Goal: Task Accomplishment & Management: Use online tool/utility

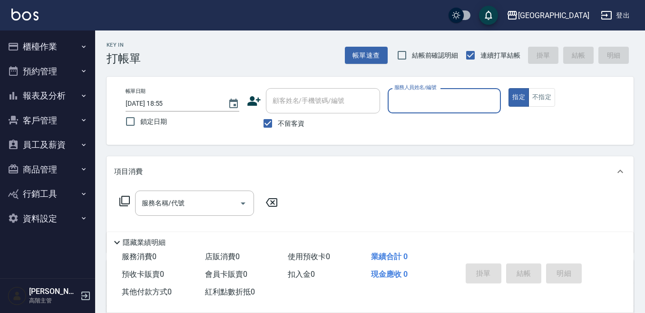
click at [34, 49] on button "櫃檯作業" at bounding box center [48, 46] width 88 height 25
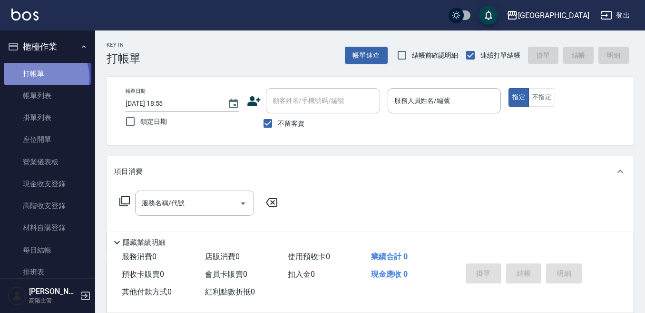
click at [40, 78] on link "打帳單" at bounding box center [48, 74] width 88 height 22
click at [46, 69] on link "打帳單" at bounding box center [48, 74] width 88 height 22
click at [414, 100] on input "服務人員姓名/編號" at bounding box center [444, 100] width 105 height 17
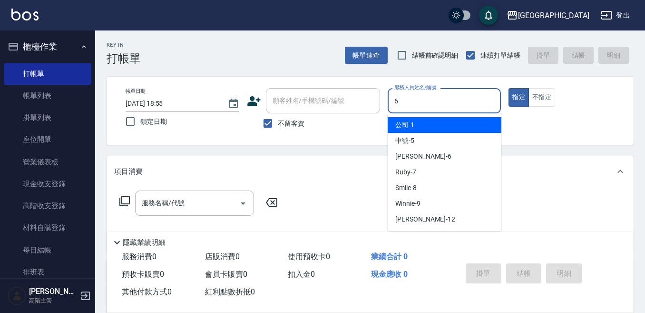
type input "6"
type button "true"
type input "Judy-6"
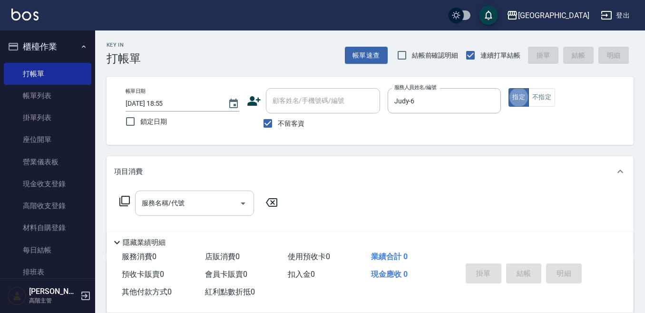
click at [182, 202] on input "服務名稱/代號" at bounding box center [187, 203] width 96 height 17
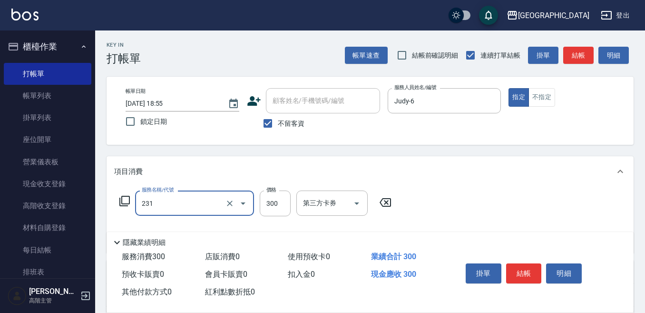
type input "洗髮(抵)300(231)"
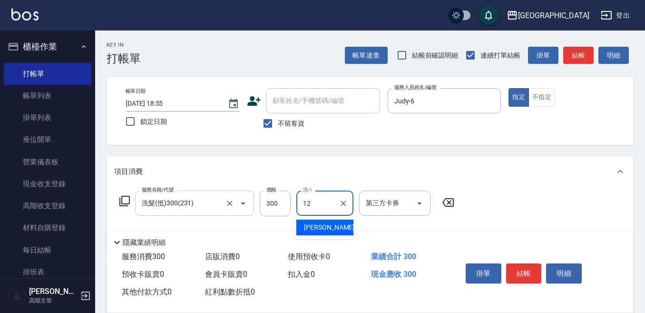
type input "[PERSON_NAME]-12"
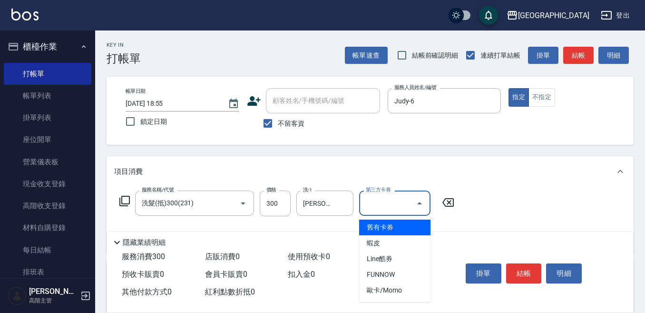
click at [367, 227] on span "舊有卡券" at bounding box center [394, 227] width 71 height 16
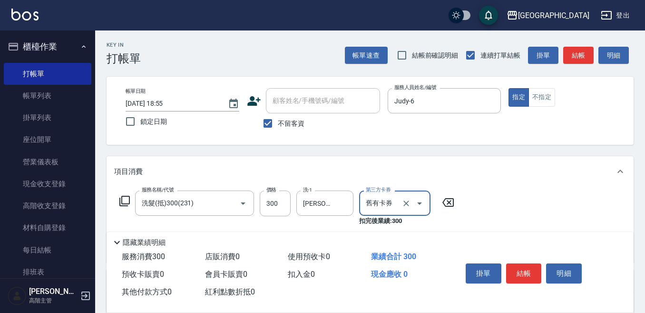
type input "舊有卡券"
click at [522, 267] on button "結帳" at bounding box center [524, 273] width 36 height 20
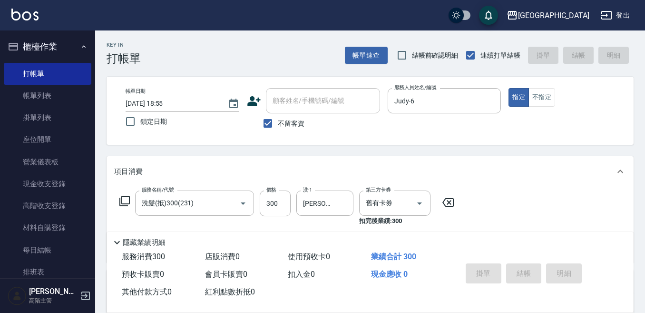
type input "[DATE] 18:57"
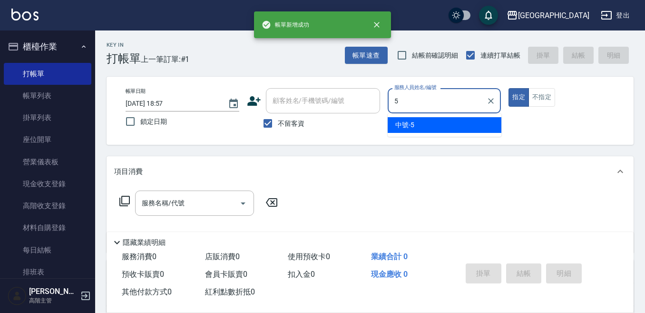
type input "中號-5"
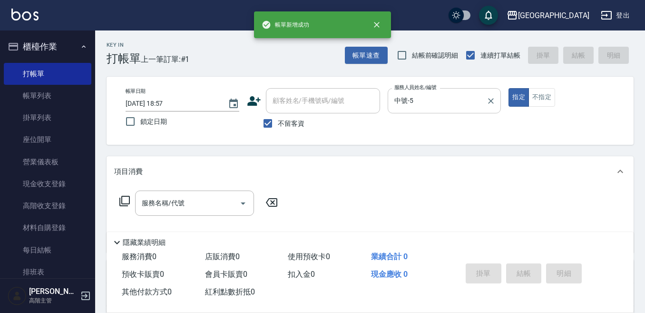
drag, startPoint x: 541, startPoint y: 98, endPoint x: 494, endPoint y: 109, distance: 47.9
click at [540, 98] on button "不指定" at bounding box center [542, 97] width 27 height 19
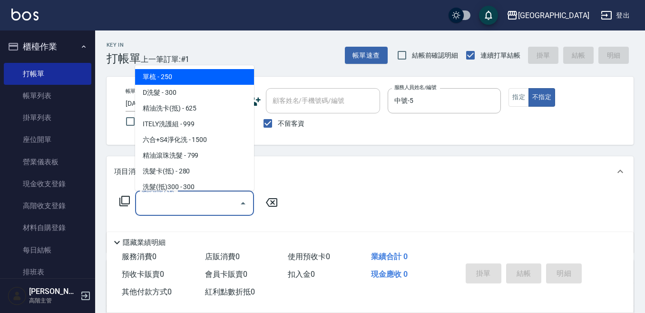
click at [200, 196] on input "服務名稱/代號" at bounding box center [187, 203] width 96 height 17
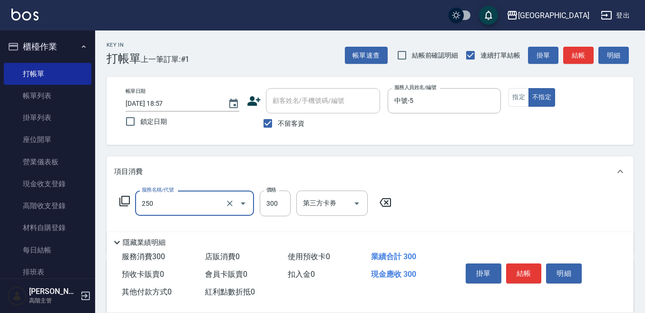
type input "日式洗髮(250)"
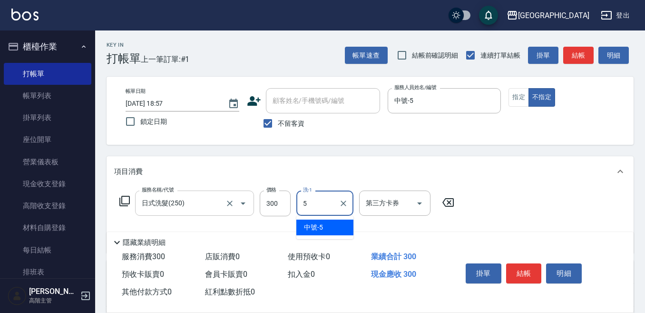
type input "中號-5"
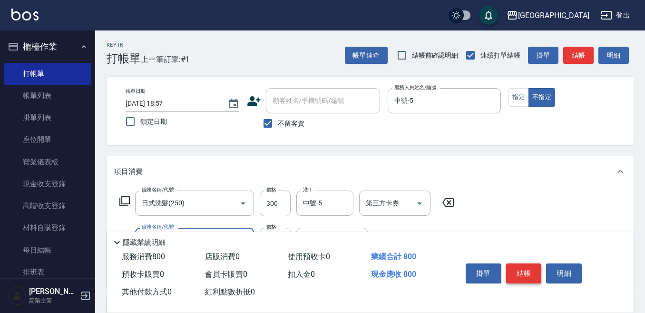
type input "剪髮500(305)"
click at [521, 269] on button "結帳" at bounding box center [524, 273] width 36 height 20
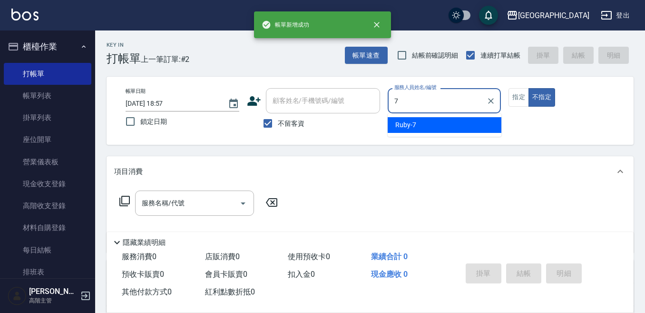
type input "Ruby-7"
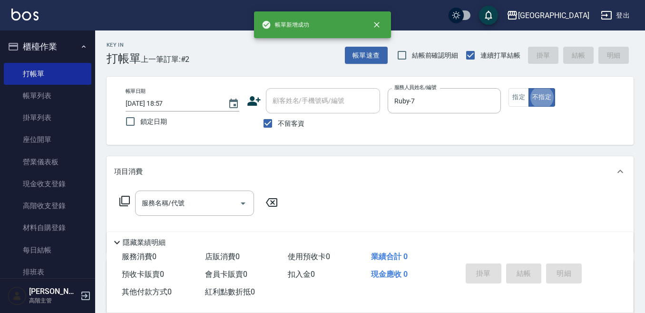
type button "false"
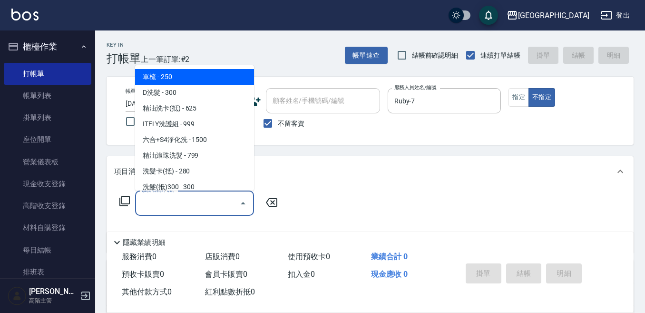
click at [181, 196] on input "服務名稱/代號" at bounding box center [187, 203] width 96 height 17
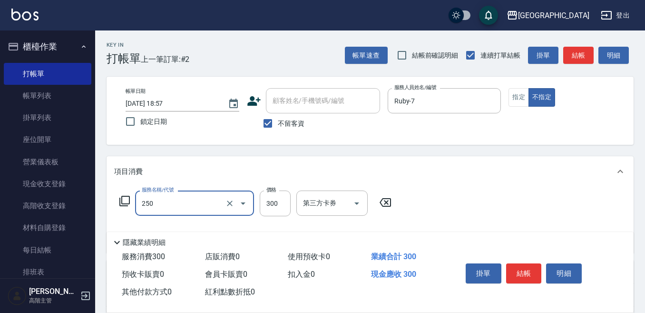
type input "日式洗髮(250)"
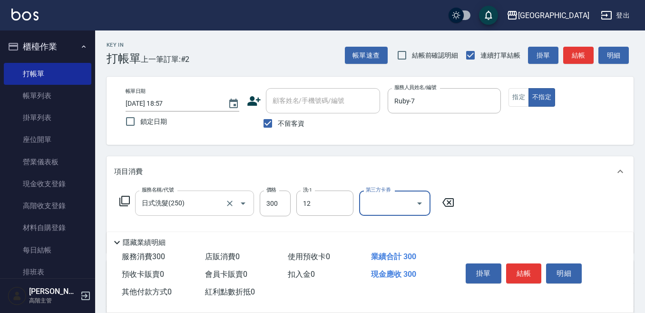
type input "[PERSON_NAME]-12"
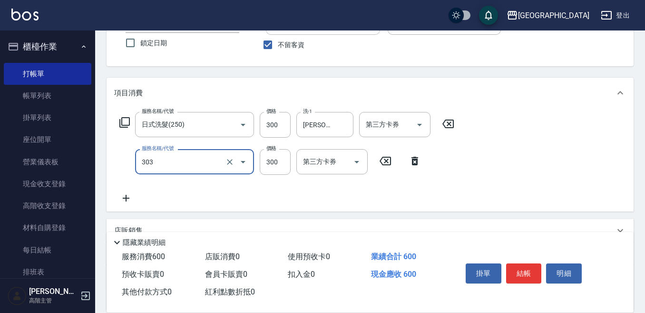
scroll to position [95, 0]
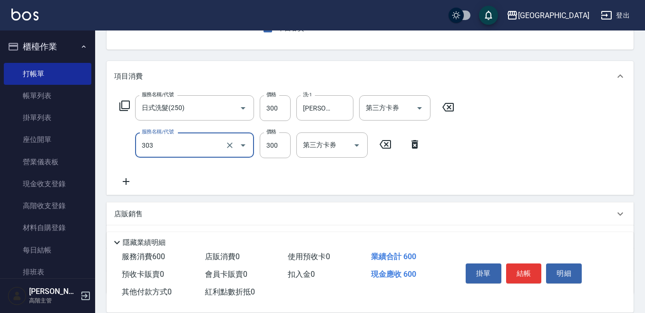
type input "剪髮300(303)"
click at [127, 181] on icon at bounding box center [126, 181] width 7 height 7
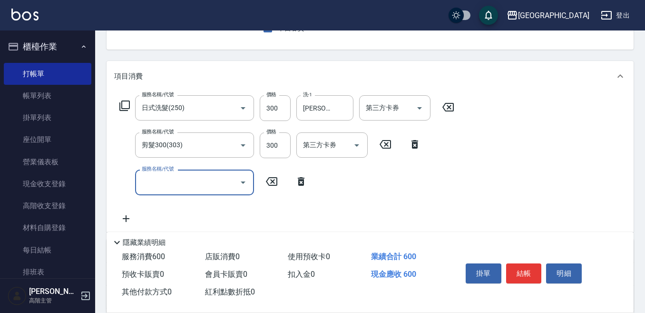
click at [140, 183] on input "服務名稱/代號" at bounding box center [187, 182] width 96 height 17
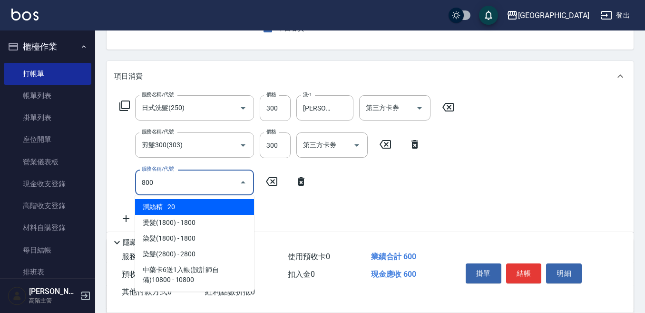
click at [208, 209] on span "潤絲精 - 20" at bounding box center [194, 207] width 119 height 16
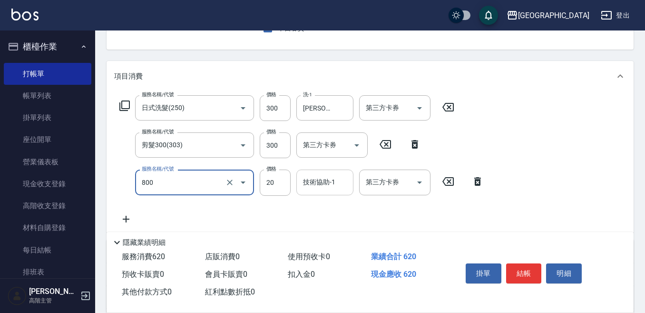
type input "潤絲精(800)"
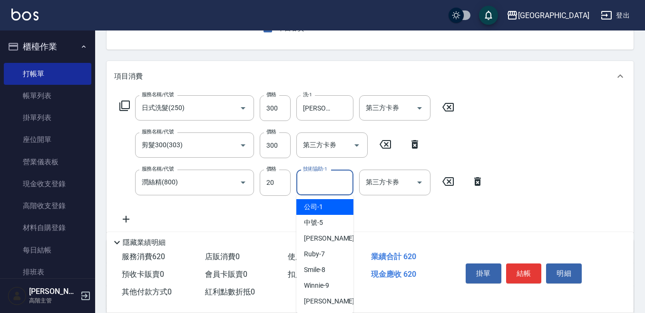
click at [320, 186] on input "技術協助-1" at bounding box center [325, 182] width 49 height 17
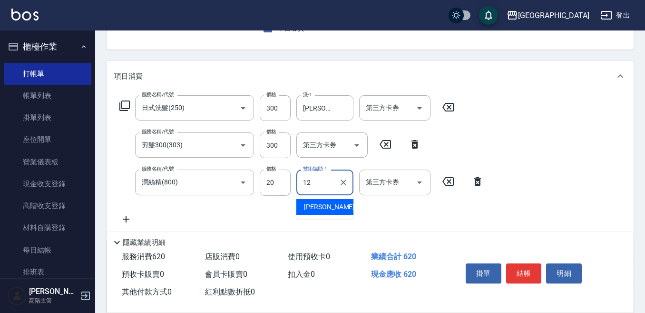
type input "[PERSON_NAME]-12"
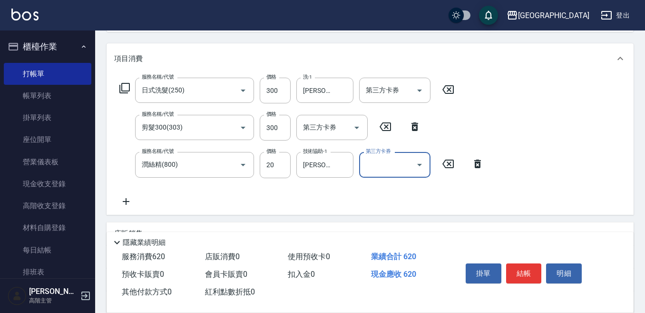
scroll to position [143, 0]
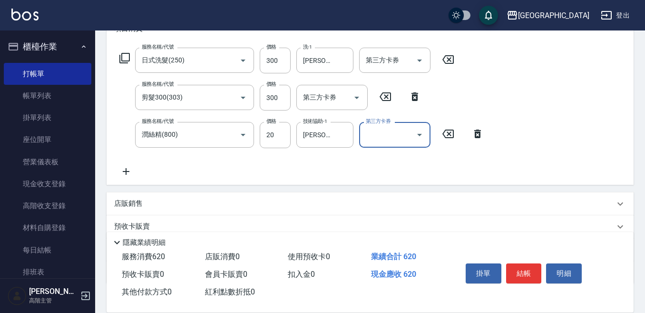
click at [128, 170] on icon at bounding box center [126, 171] width 24 height 11
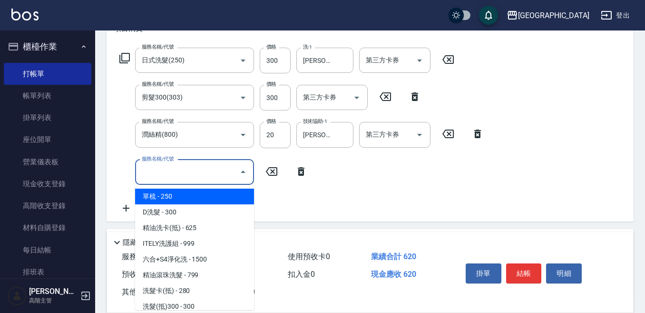
click at [156, 169] on input "服務名稱/代號" at bounding box center [187, 172] width 96 height 17
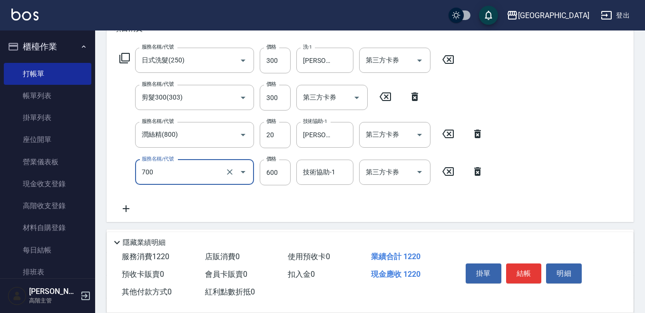
type input "S4淨化頭皮(700)"
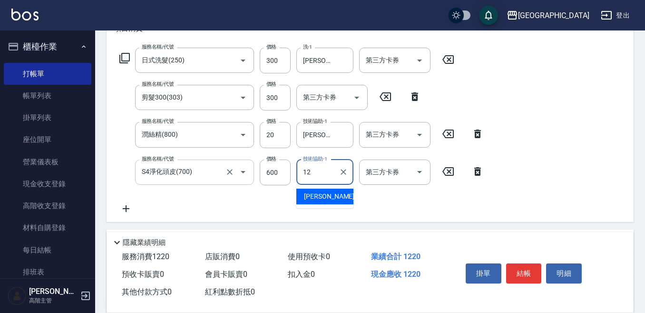
type input "[PERSON_NAME]-12"
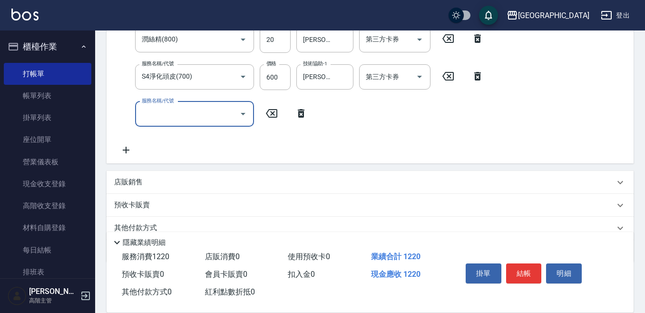
scroll to position [279, 0]
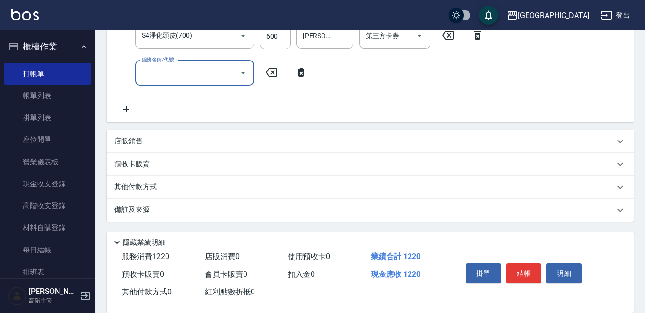
click at [132, 185] on p "其他付款方式" at bounding box center [138, 187] width 48 height 10
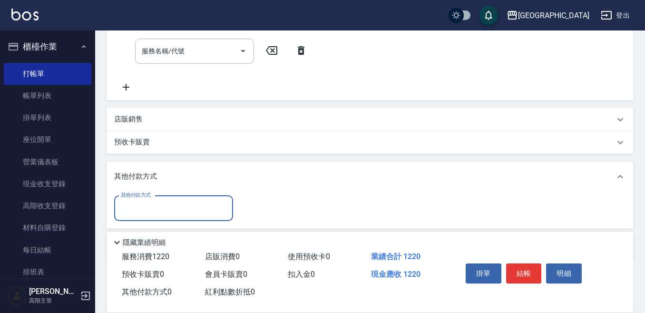
scroll to position [338, 0]
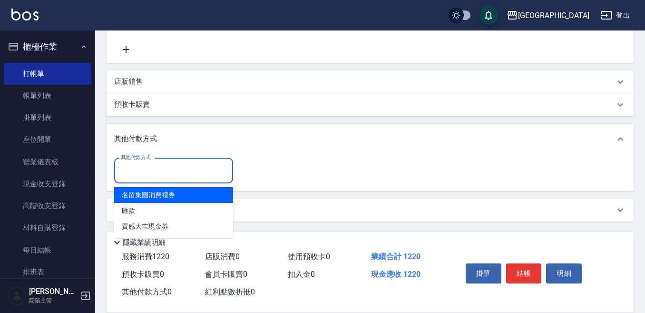
click at [130, 176] on input "其他付款方式" at bounding box center [174, 170] width 110 height 17
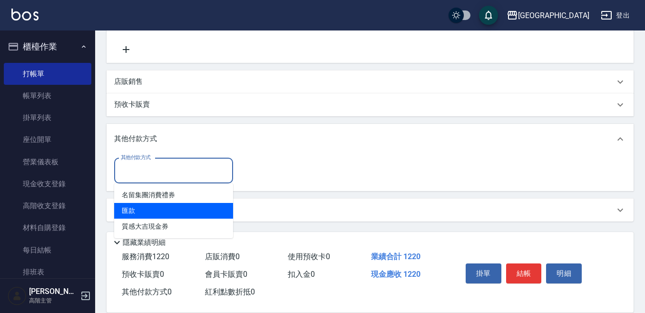
drag, startPoint x: 133, startPoint y: 205, endPoint x: 152, endPoint y: 199, distance: 19.6
click at [144, 202] on ul "名留集團消費禮券 匯款 質感大吉現金券" at bounding box center [173, 210] width 119 height 55
drag, startPoint x: 119, startPoint y: 205, endPoint x: 145, endPoint y: 197, distance: 27.9
click at [119, 205] on span "匯款" at bounding box center [173, 211] width 119 height 16
type input "匯款"
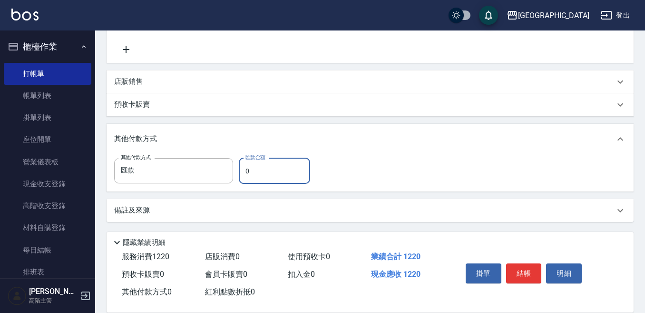
click at [258, 173] on input "0" at bounding box center [274, 171] width 71 height 26
type input "1220"
click at [534, 267] on button "結帳" at bounding box center [524, 273] width 36 height 20
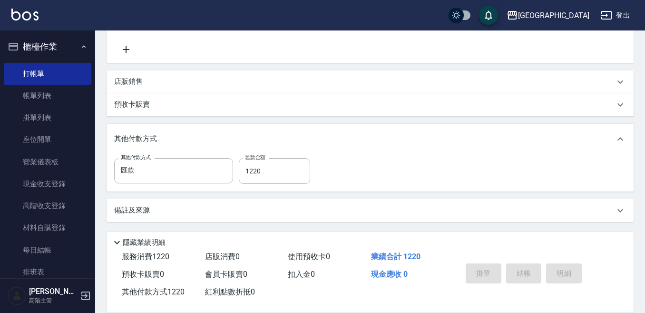
type input "[DATE] 18:58"
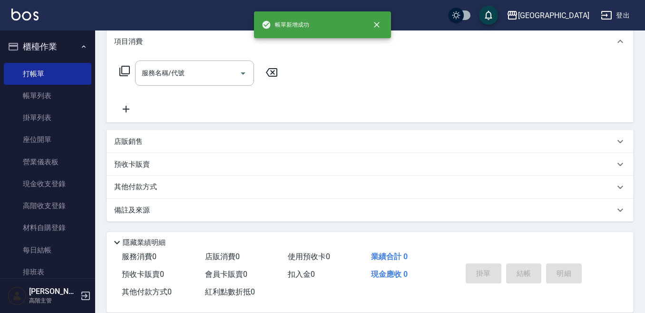
scroll to position [0, 0]
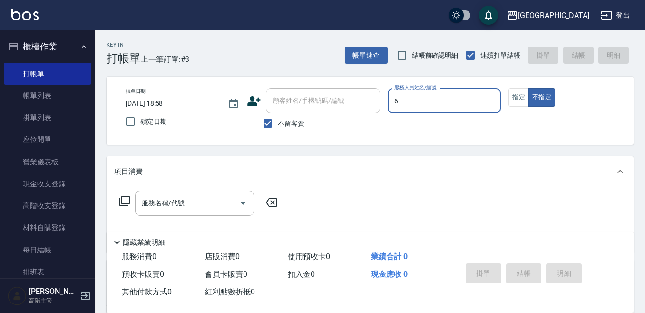
type input "Judy-6"
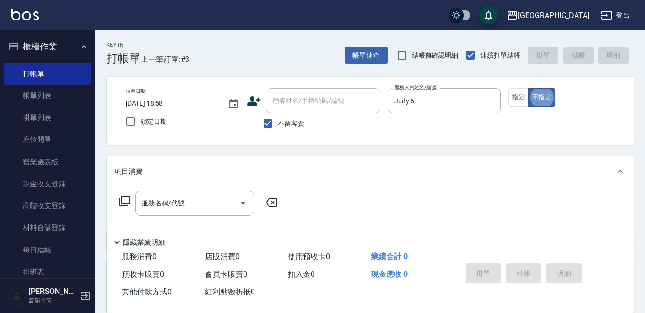
click at [510, 97] on button "指定" at bounding box center [519, 97] width 20 height 19
drag, startPoint x: 187, startPoint y: 196, endPoint x: 190, endPoint y: 188, distance: 8.1
click at [190, 192] on div "服務名稱/代號" at bounding box center [194, 202] width 119 height 25
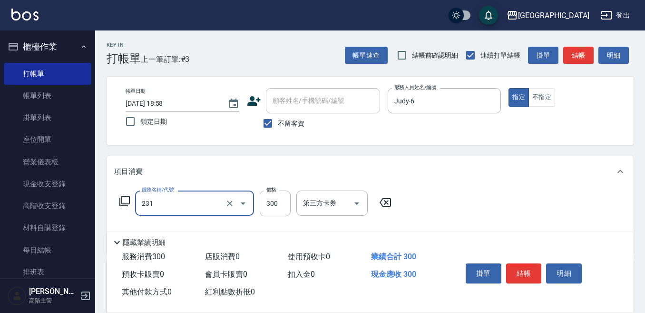
type input "洗髮(抵)300(231)"
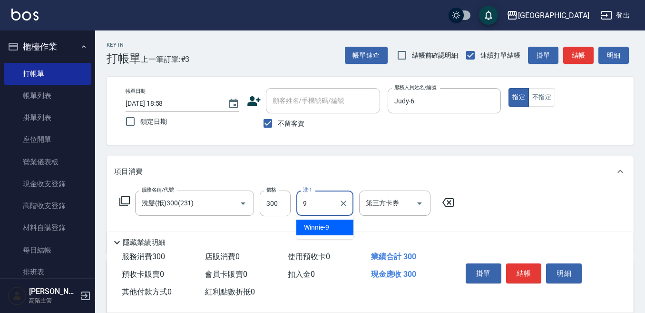
type input "Winnie-9"
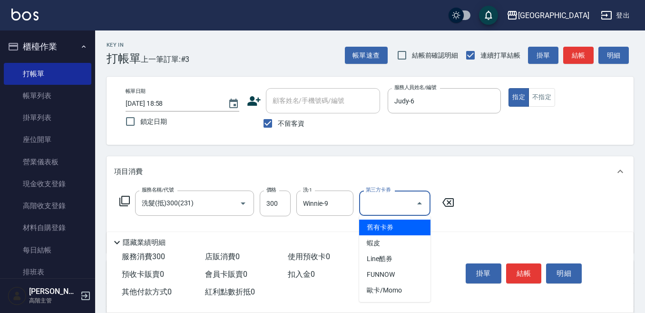
type input "舊有卡券"
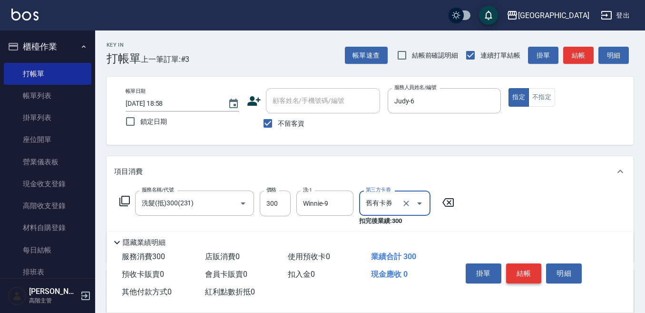
click at [521, 269] on button "結帳" at bounding box center [524, 273] width 36 height 20
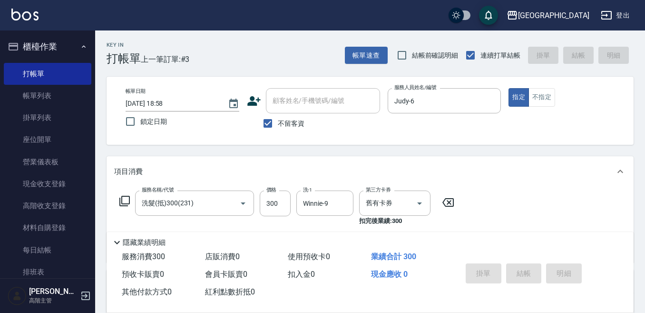
type input "[DATE] 18:59"
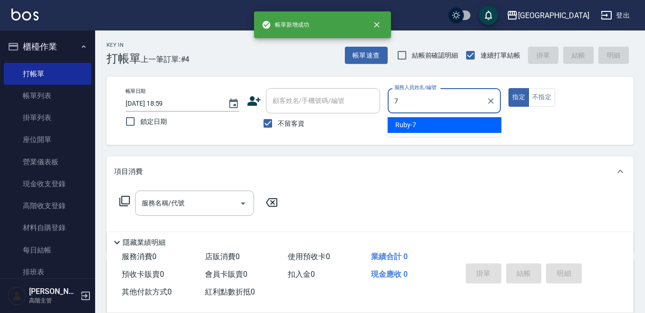
type input "Ruby-7"
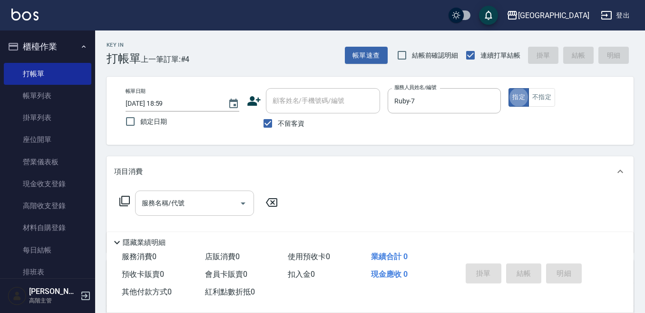
click at [205, 199] on input "服務名稱/代號" at bounding box center [187, 203] width 96 height 17
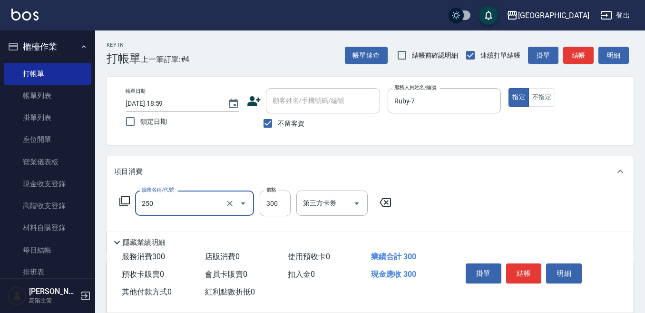
type input "日式洗髮(250)"
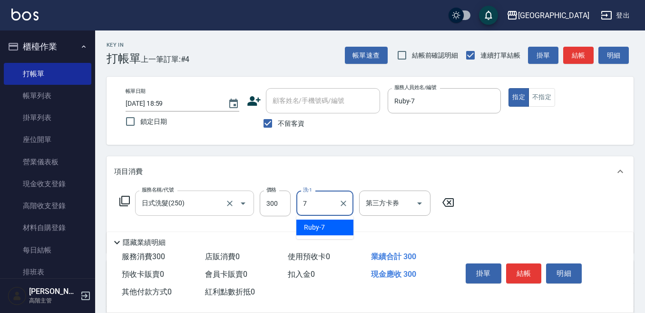
type input "Ruby-7"
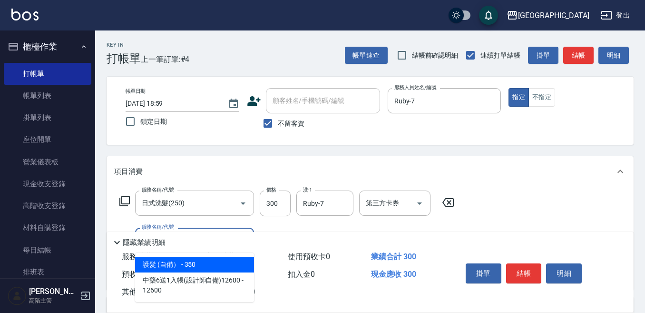
drag, startPoint x: 195, startPoint y: 262, endPoint x: 219, endPoint y: 248, distance: 27.7
click at [197, 261] on span "護髮 (自備） - 350" at bounding box center [194, 265] width 119 height 16
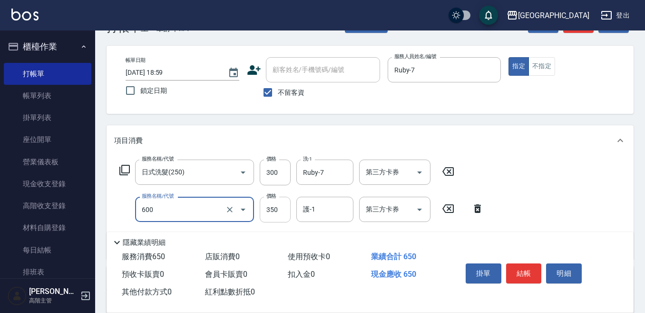
scroll to position [48, 0]
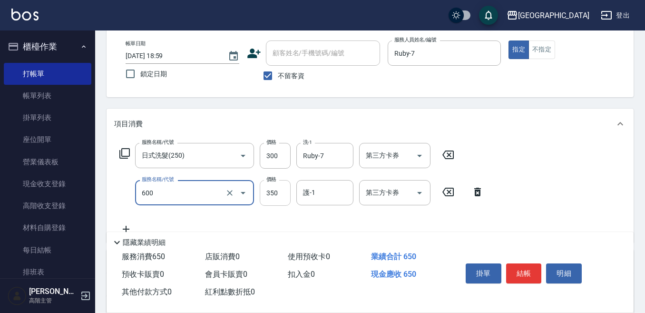
type input "護髮 (自備）(600)"
click at [274, 196] on input "350" at bounding box center [275, 193] width 31 height 26
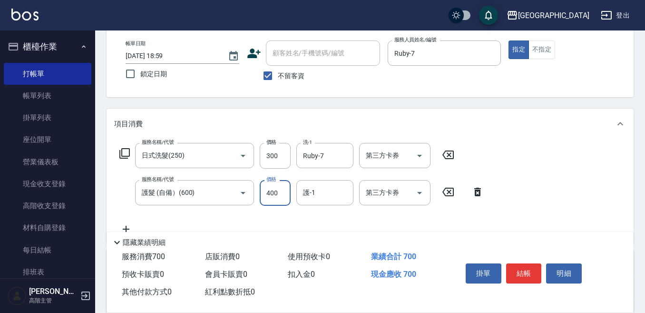
type input "400"
type input "Ruby-7"
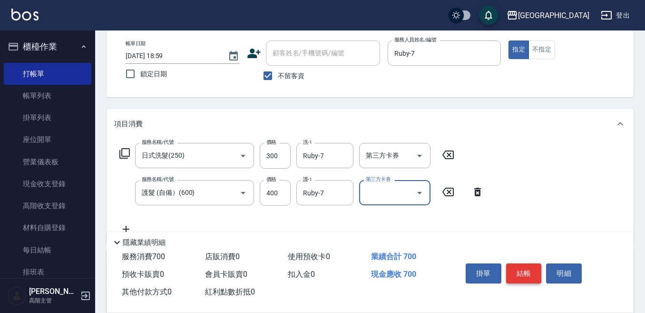
click at [525, 267] on button "結帳" at bounding box center [524, 273] width 36 height 20
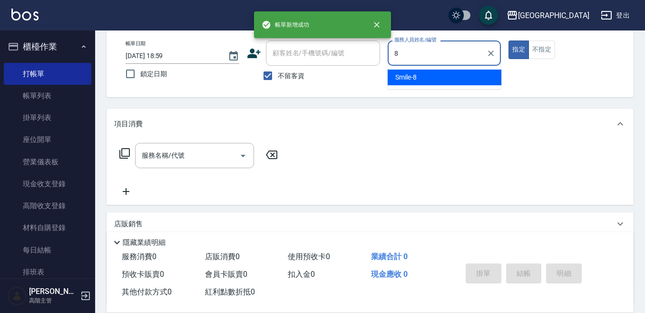
type input "Smile-8"
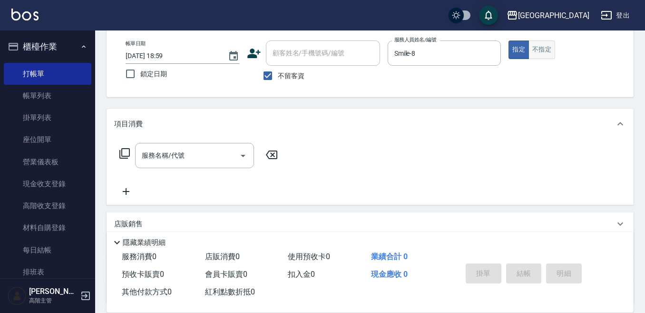
click at [536, 47] on button "不指定" at bounding box center [542, 49] width 27 height 19
click at [172, 146] on div "服務名稱/代號" at bounding box center [194, 155] width 119 height 25
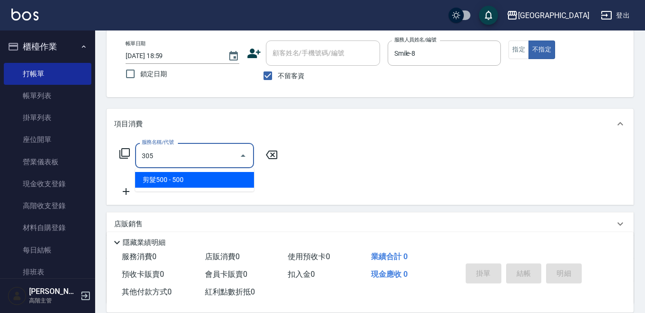
type input "剪髮500(305)"
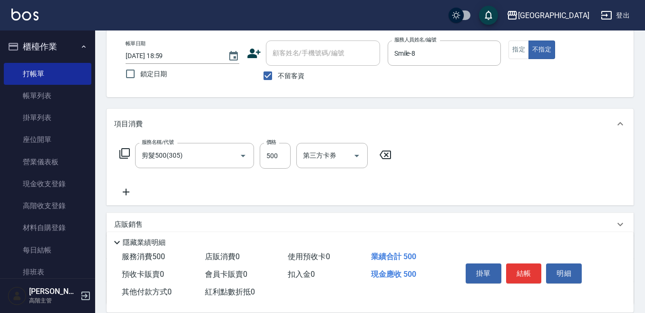
click at [128, 192] on icon at bounding box center [126, 191] width 7 height 7
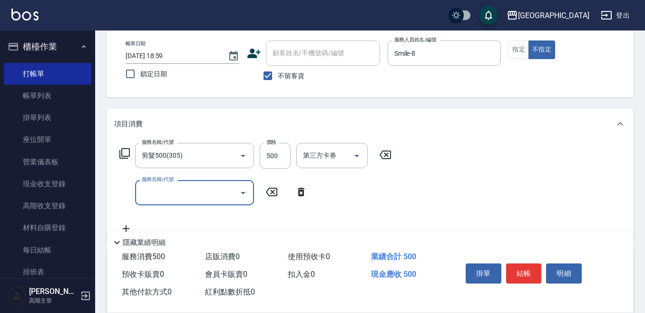
click at [146, 191] on input "服務名稱/代號" at bounding box center [187, 192] width 96 height 17
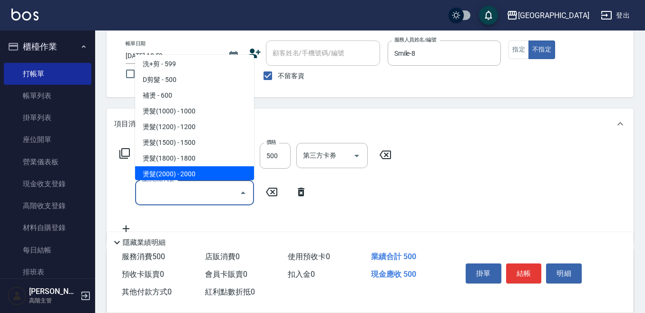
scroll to position [286, 0]
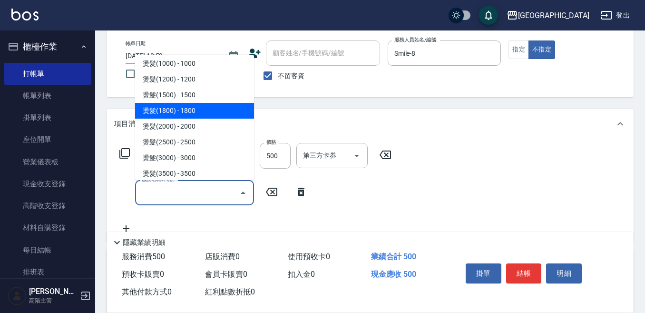
click at [196, 112] on span "燙髮(1800) - 1800" at bounding box center [194, 111] width 119 height 16
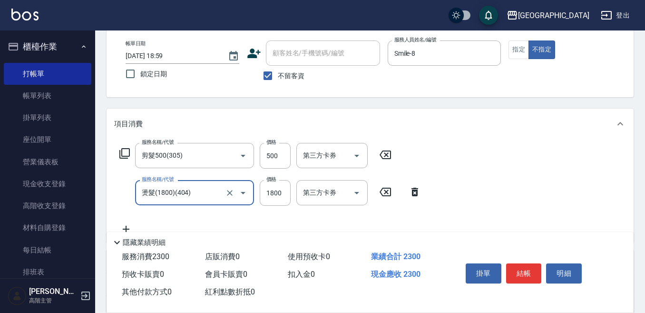
type input "燙髮(1800)(404)"
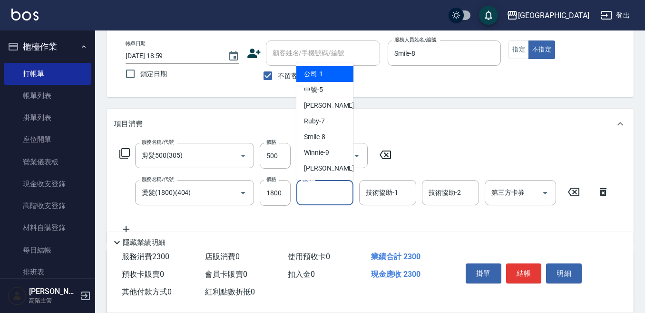
click at [321, 192] on input "洗-1" at bounding box center [325, 192] width 49 height 17
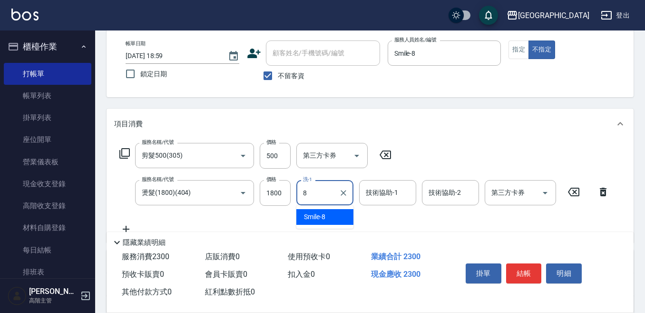
type input "Smile-8"
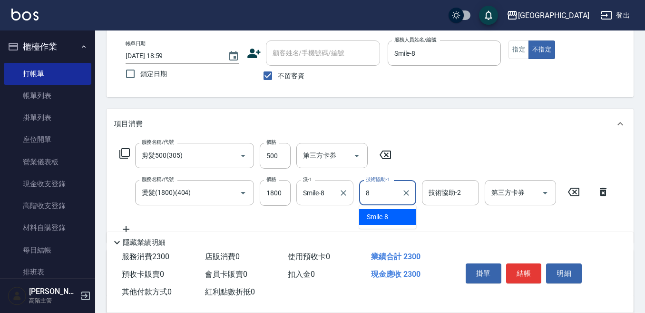
type input "Smile-8"
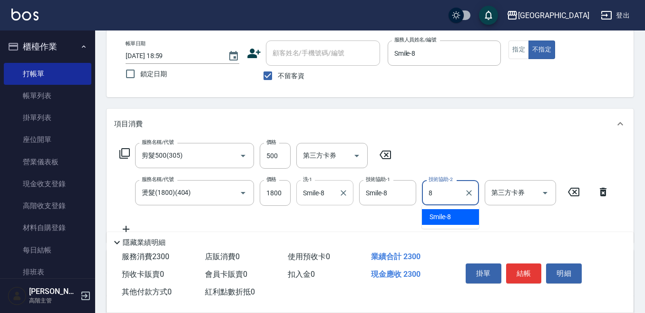
type input "Smile-8"
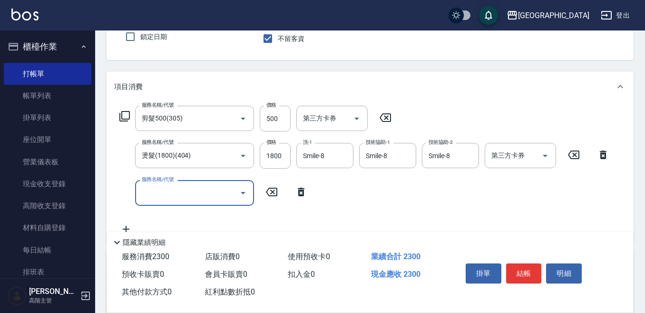
scroll to position [95, 0]
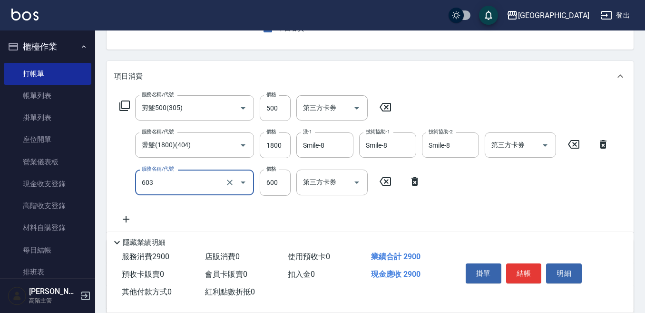
type input "DP水導素(603)"
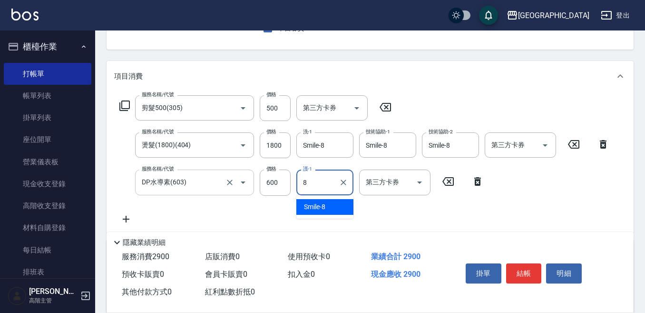
type input "Smile-8"
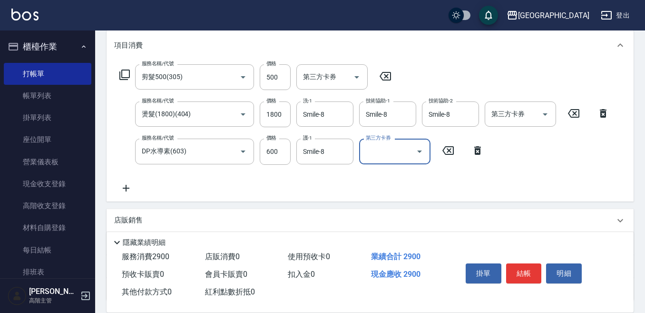
scroll to position [143, 0]
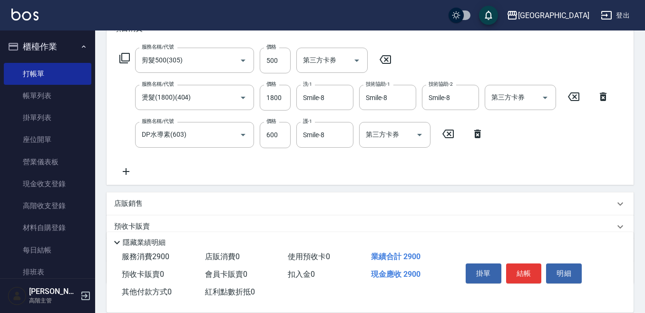
click at [129, 203] on p "店販銷售" at bounding box center [128, 203] width 29 height 10
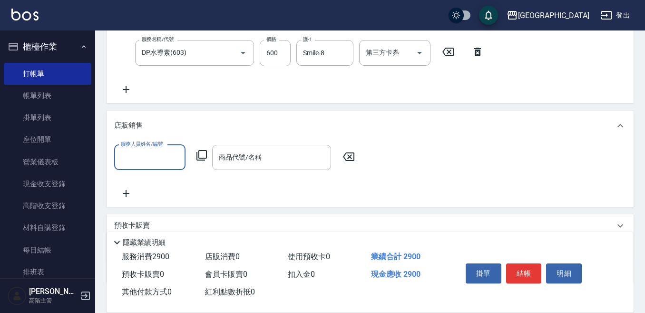
scroll to position [238, 0]
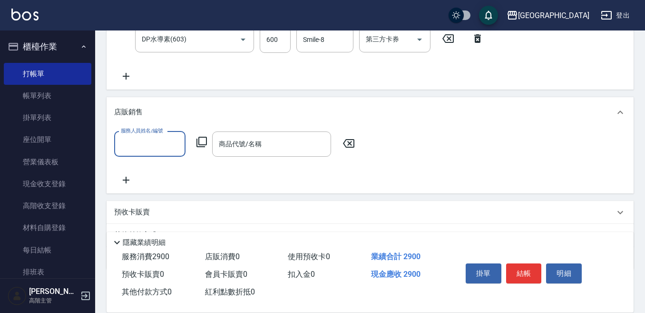
click at [123, 146] on input "服務人員姓名/編號" at bounding box center [150, 144] width 63 height 17
type input "Smile-8"
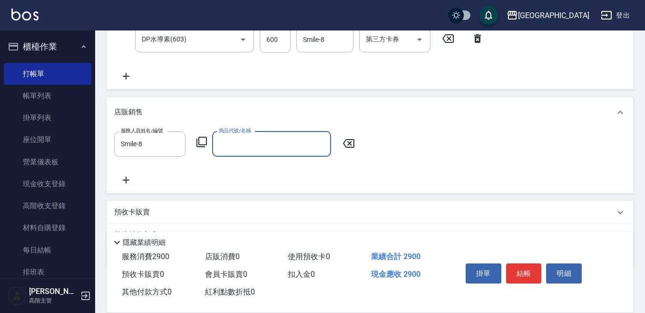
click at [204, 140] on icon at bounding box center [201, 141] width 11 height 11
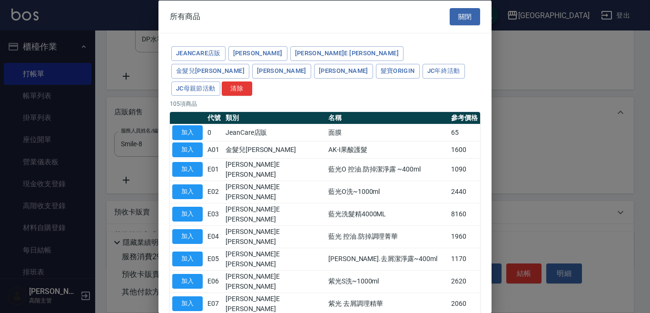
type input "[PERSON_NAME]防護精華-10ml"
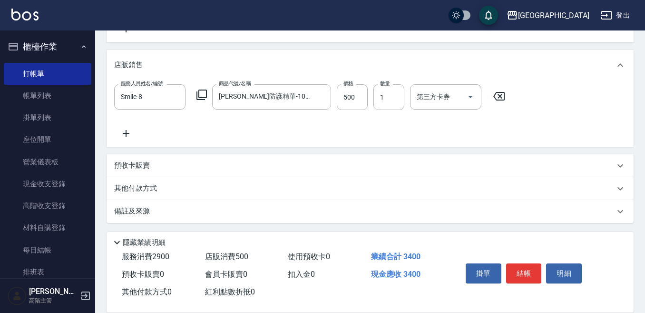
scroll to position [286, 0]
click at [148, 187] on p "其他付款方式" at bounding box center [138, 187] width 48 height 10
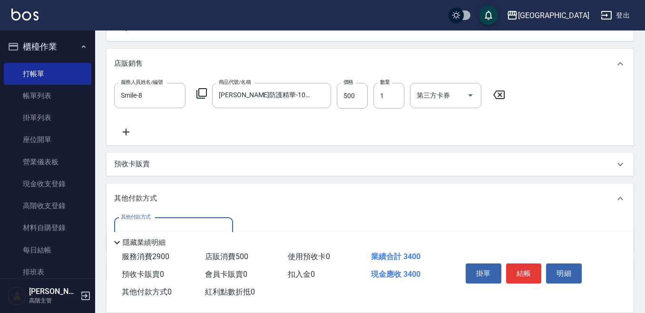
scroll to position [0, 0]
click at [150, 227] on input "其他付款方式" at bounding box center [174, 230] width 110 height 17
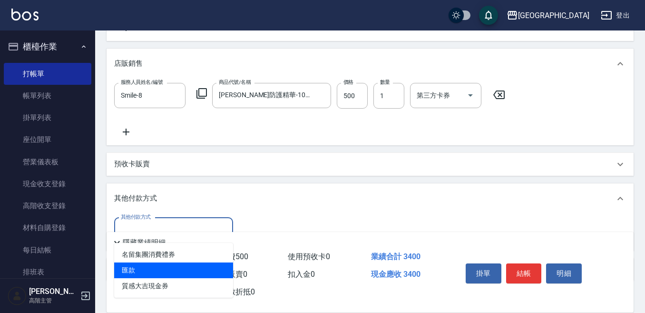
drag, startPoint x: 135, startPoint y: 266, endPoint x: 158, endPoint y: 246, distance: 30.4
click at [137, 265] on span "匯款" at bounding box center [173, 270] width 119 height 16
type input "匯款"
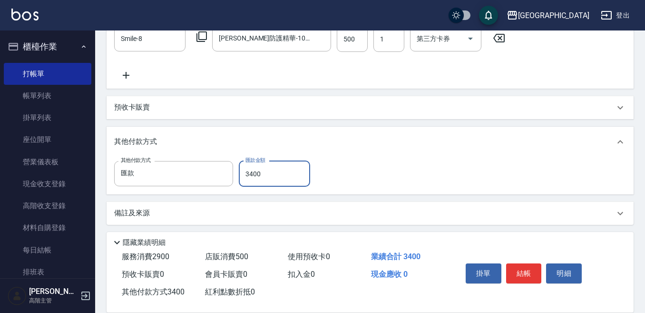
scroll to position [346, 0]
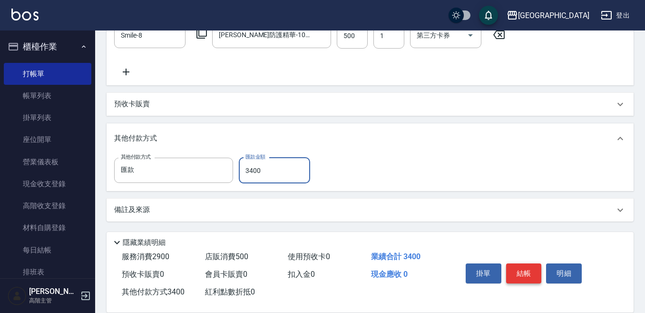
type input "3400"
click at [524, 270] on button "結帳" at bounding box center [524, 273] width 36 height 20
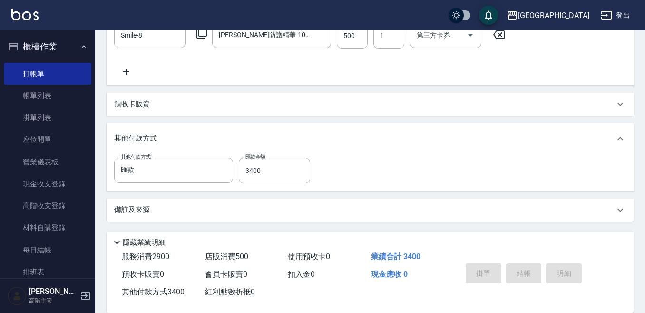
type input "[DATE] 19:00"
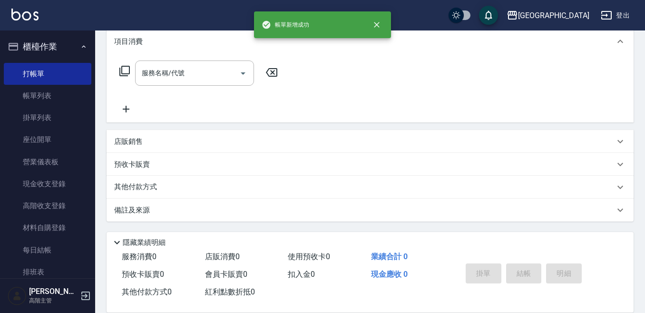
scroll to position [0, 0]
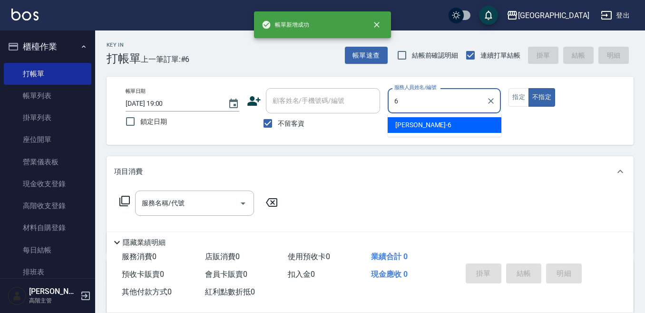
type input "Judy-6"
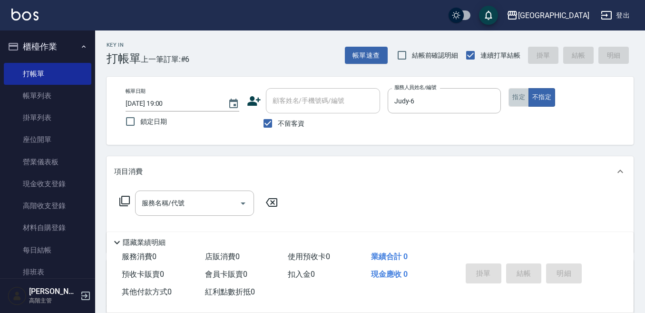
drag, startPoint x: 519, startPoint y: 99, endPoint x: 396, endPoint y: 132, distance: 126.8
click at [516, 98] on button "指定" at bounding box center [519, 97] width 20 height 19
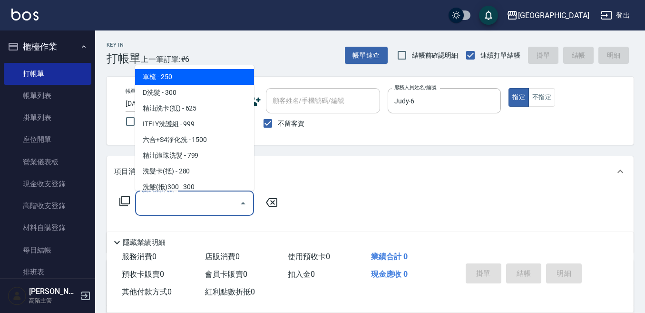
drag, startPoint x: 202, startPoint y: 206, endPoint x: 197, endPoint y: 204, distance: 5.1
click at [200, 205] on input "服務名稱/代號" at bounding box center [187, 203] width 96 height 17
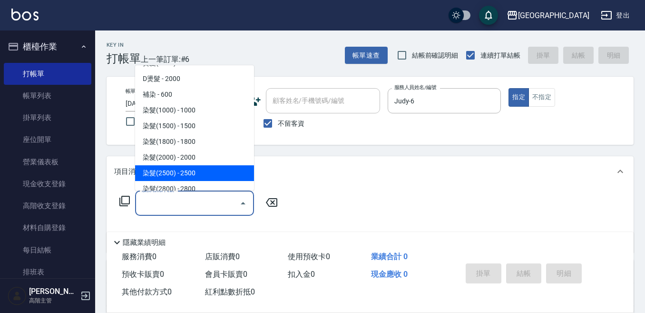
scroll to position [428, 0]
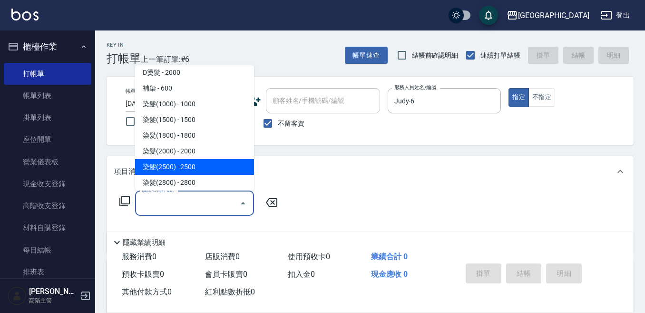
click at [186, 174] on ul "單梳 - 250 D洗髮 - 300 精油洗卡(抵) - 625 ITELY洗護組 - 999 六合+S4淨化洗 - 1500 精油滾珠洗髮 - 799 洗髮…" at bounding box center [194, 127] width 119 height 125
click at [188, 168] on span "染髮(2500) - 2500" at bounding box center [194, 167] width 119 height 16
type input "染髮(2500)(505)"
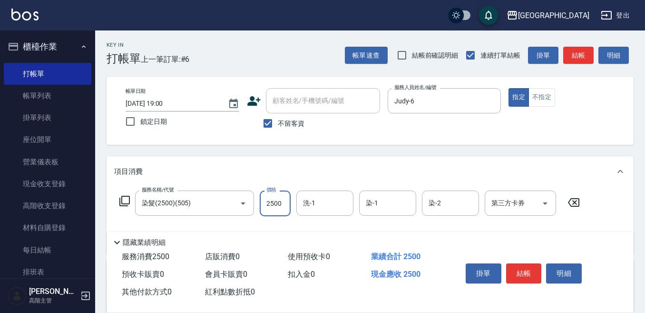
click at [268, 203] on input "2500" at bounding box center [275, 203] width 31 height 26
type input "2300"
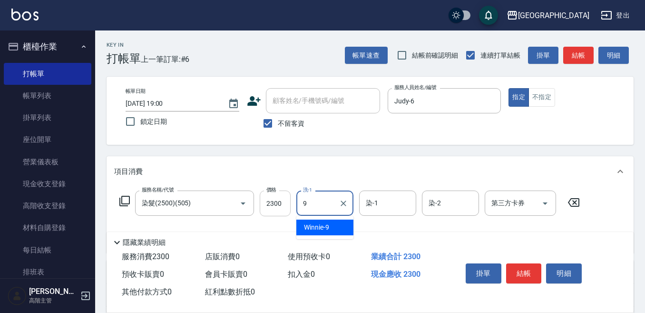
type input "Winnie-9"
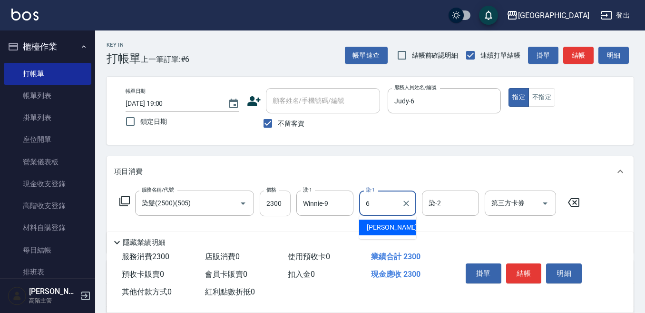
type input "Judy-6"
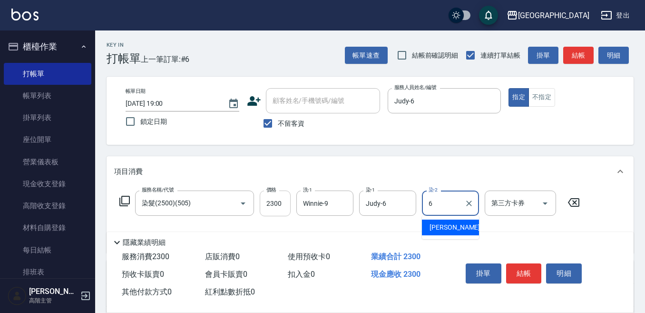
type input "Judy-6"
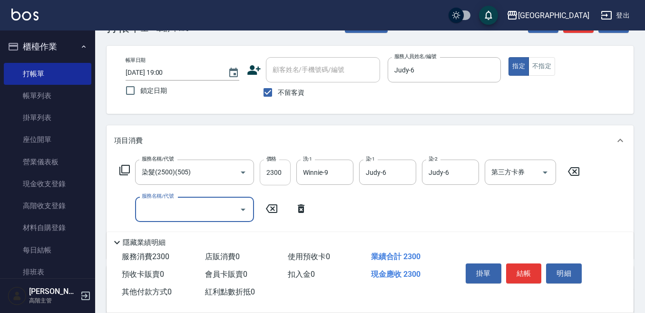
scroll to position [48, 0]
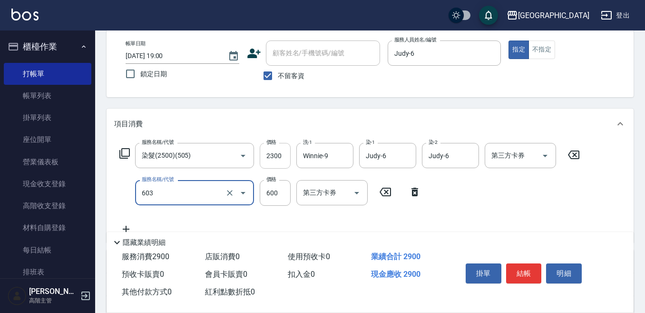
type input "DP水導素(603)"
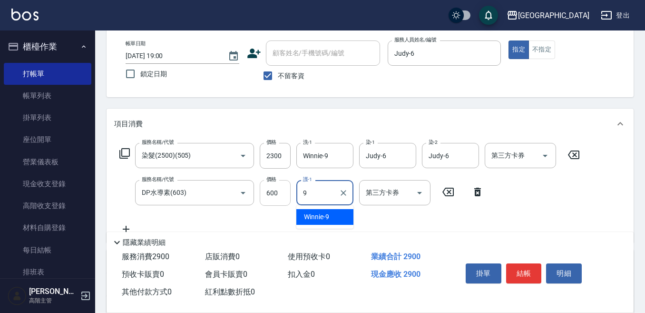
type input "Winnie-9"
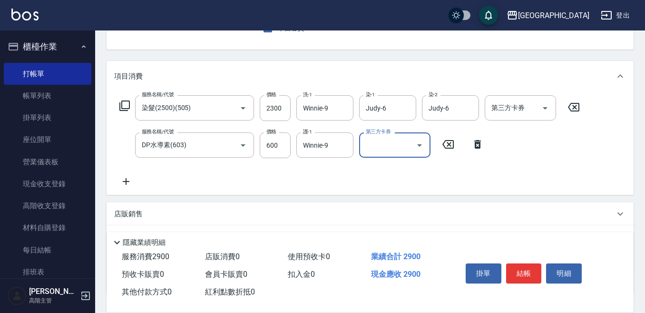
scroll to position [143, 0]
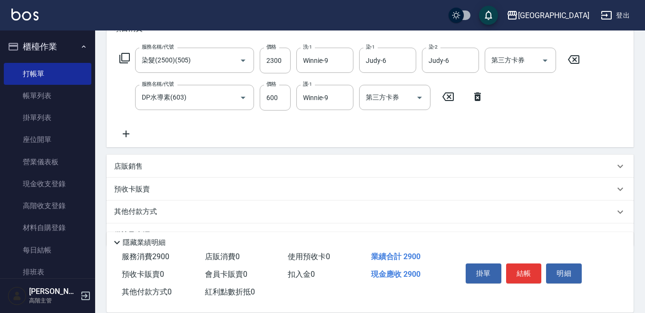
click at [122, 159] on div "店販銷售" at bounding box center [370, 166] width 527 height 23
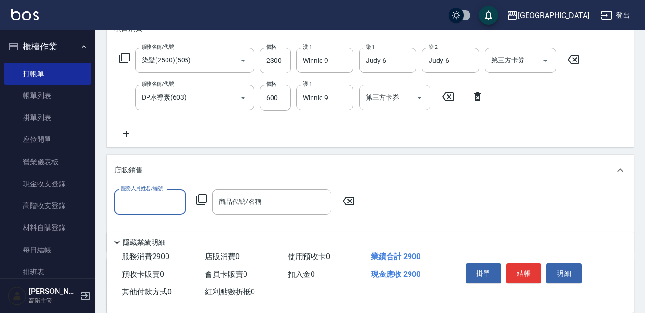
scroll to position [0, 0]
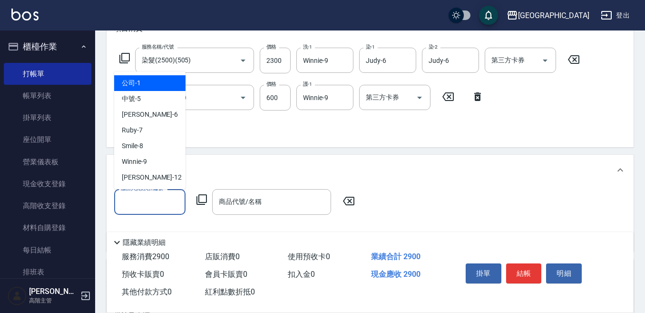
drag, startPoint x: 131, startPoint y: 204, endPoint x: 128, endPoint y: 197, distance: 7.7
click at [130, 199] on input "服務人員姓名/編號" at bounding box center [150, 201] width 63 height 17
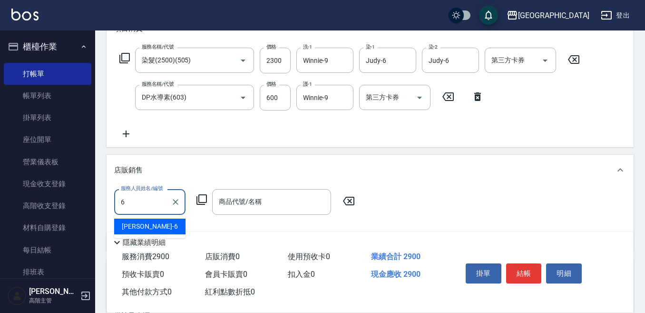
type input "Judy-6"
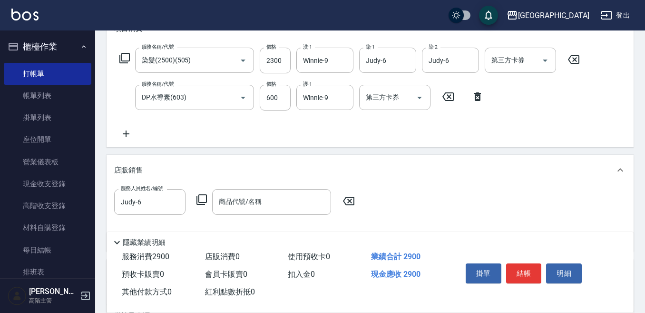
click at [202, 200] on icon at bounding box center [201, 199] width 11 height 11
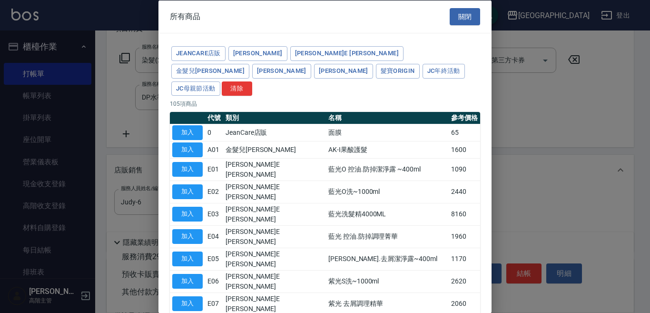
type input "[PERSON_NAME]防護精華-10ml"
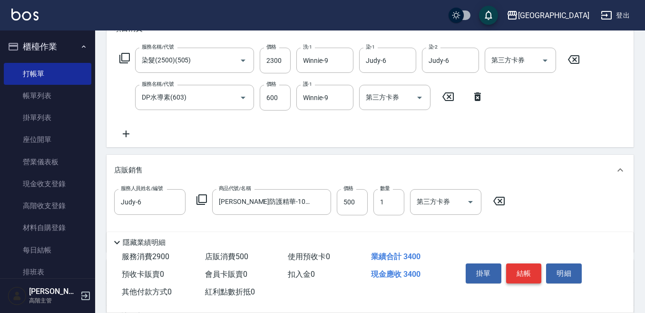
click at [525, 270] on button "結帳" at bounding box center [524, 273] width 36 height 20
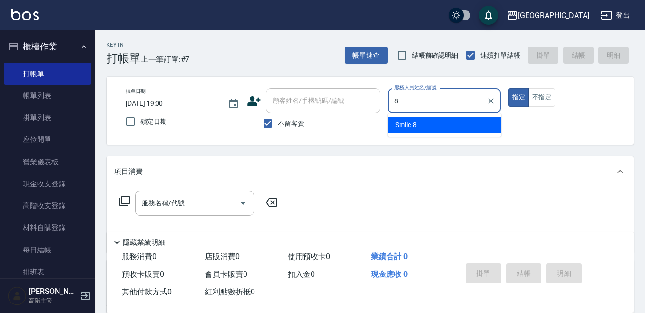
type input "Smile-8"
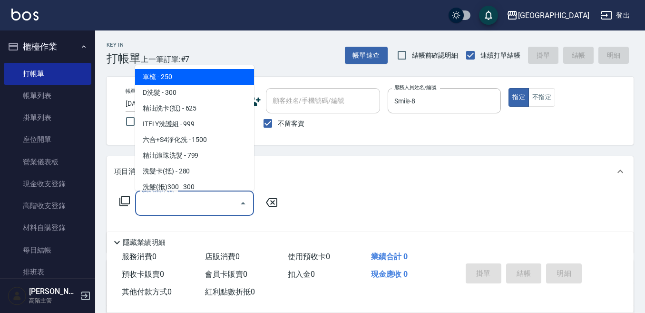
click at [160, 201] on input "服務名稱/代號" at bounding box center [187, 203] width 96 height 17
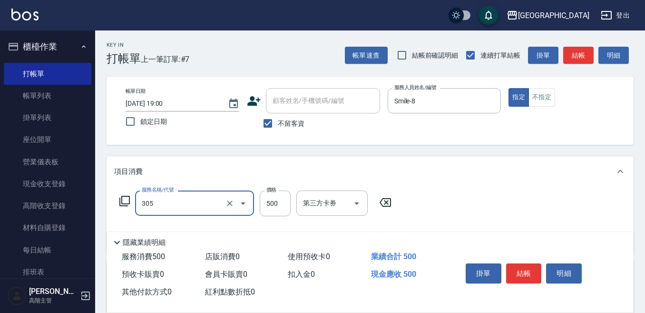
type input "剪髮500(305)"
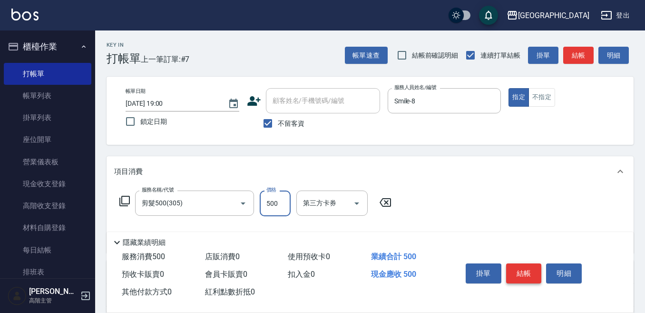
click at [524, 270] on button "結帳" at bounding box center [524, 273] width 36 height 20
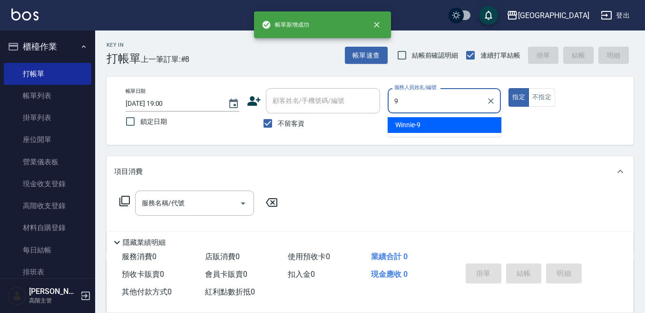
type input "Winnie-9"
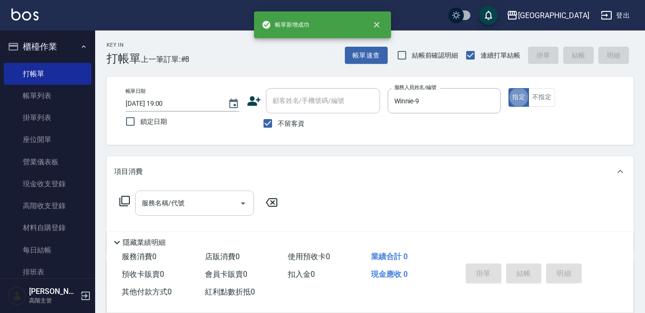
click at [207, 198] on input "服務名稱/代號" at bounding box center [187, 203] width 96 height 17
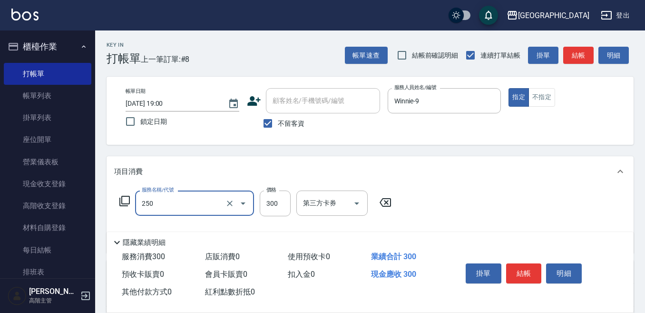
type input "日式洗髮(250)"
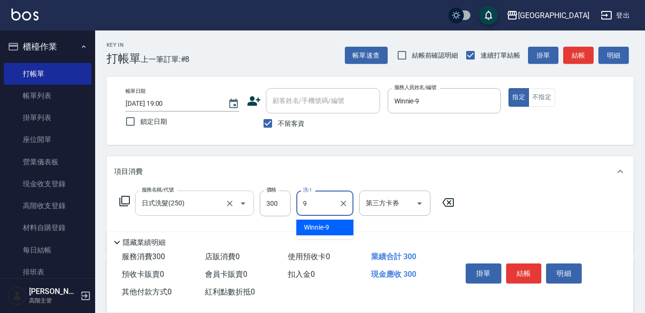
type input "Winnie-9"
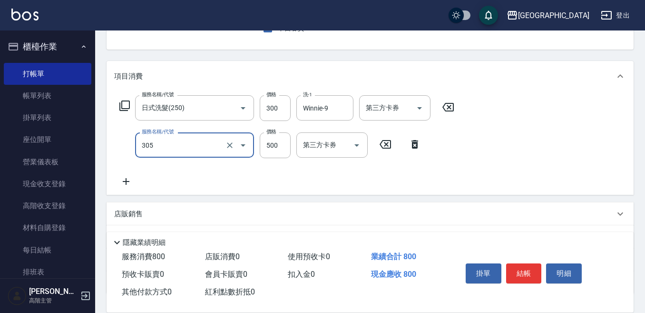
scroll to position [143, 0]
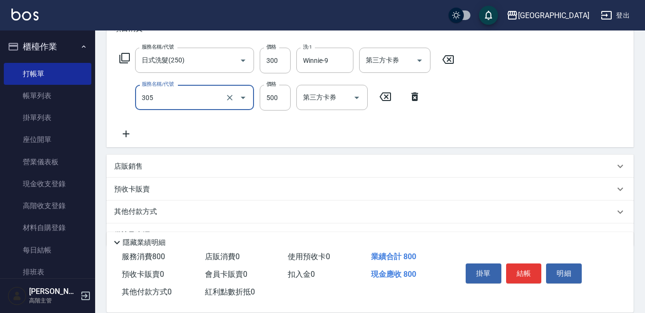
type input "剪髮500(305)"
click at [140, 211] on p "其他付款方式" at bounding box center [138, 212] width 48 height 10
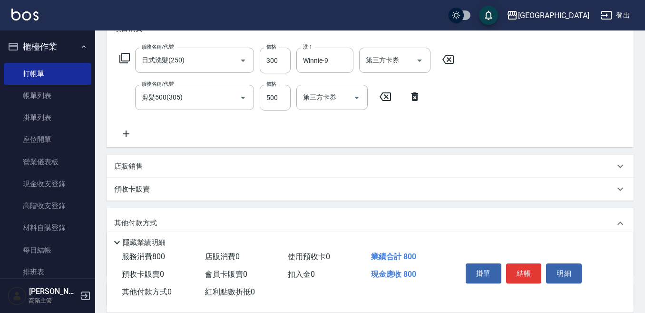
scroll to position [190, 0]
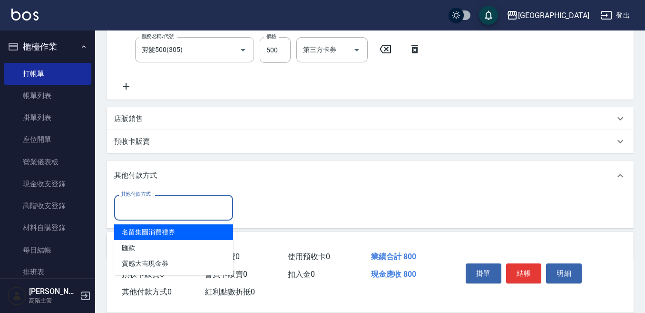
drag, startPoint x: 134, startPoint y: 211, endPoint x: 138, endPoint y: 222, distance: 11.8
click at [134, 210] on input "其他付款方式" at bounding box center [174, 207] width 110 height 17
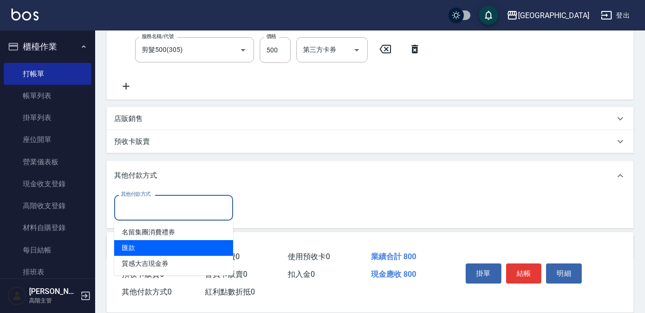
click at [137, 243] on span "匯款" at bounding box center [173, 248] width 119 height 16
type input "匯款"
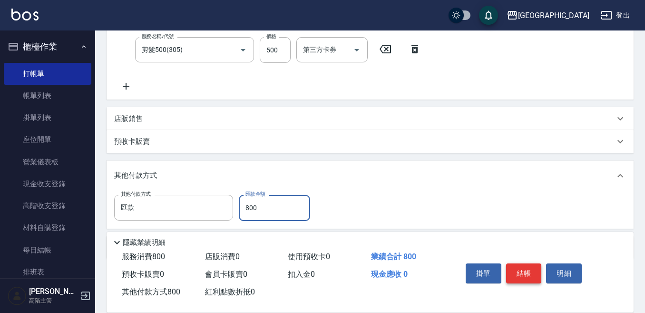
type input "800"
click at [521, 268] on button "結帳" at bounding box center [524, 273] width 36 height 20
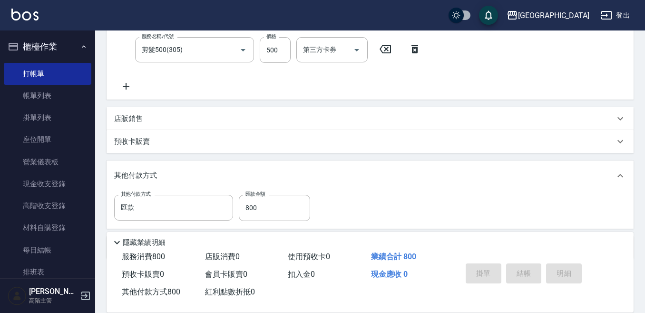
type input "[DATE] 19:01"
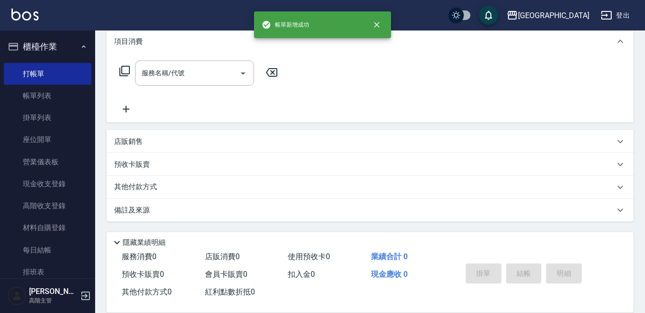
scroll to position [0, 0]
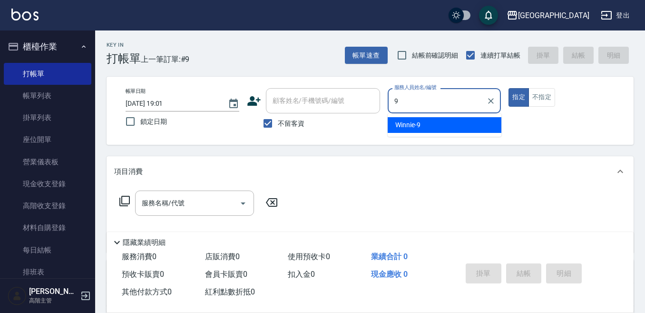
type input "Winnie-9"
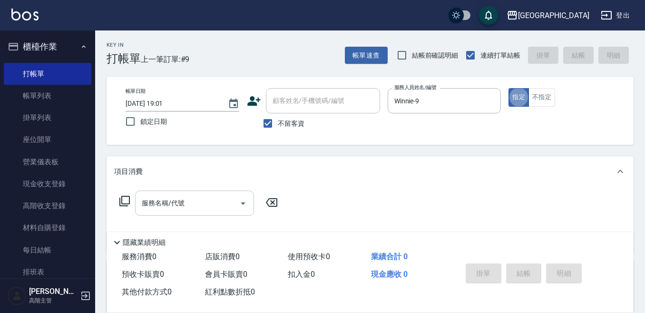
click at [151, 203] on input "服務名稱/代號" at bounding box center [187, 203] width 96 height 17
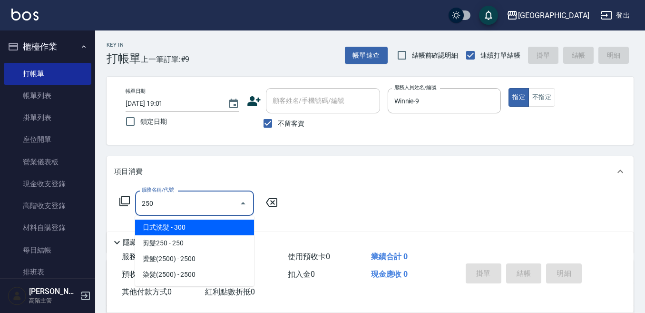
type input "日式洗髮(250)"
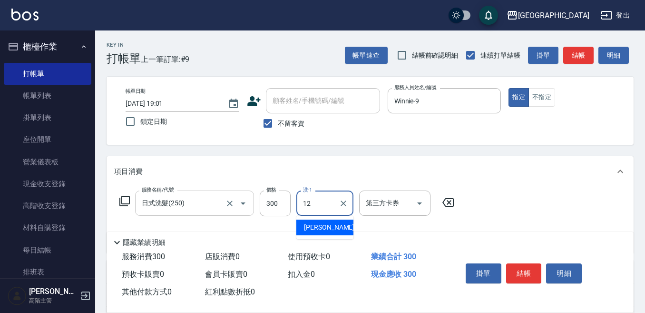
type input "[PERSON_NAME]-12"
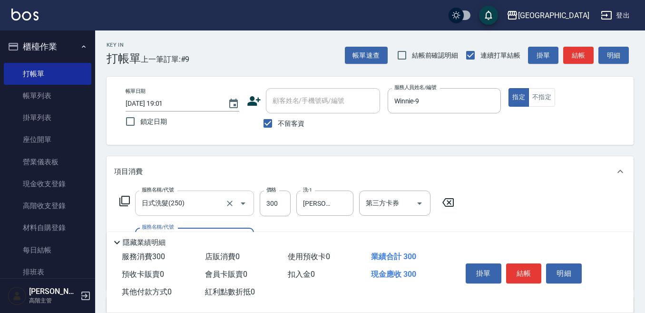
scroll to position [48, 0]
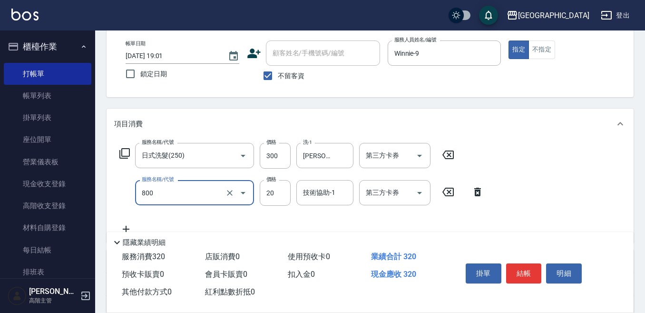
type input "潤絲精(800)"
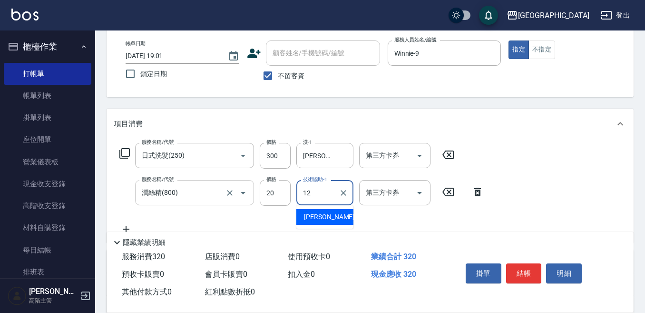
type input "[PERSON_NAME]-12"
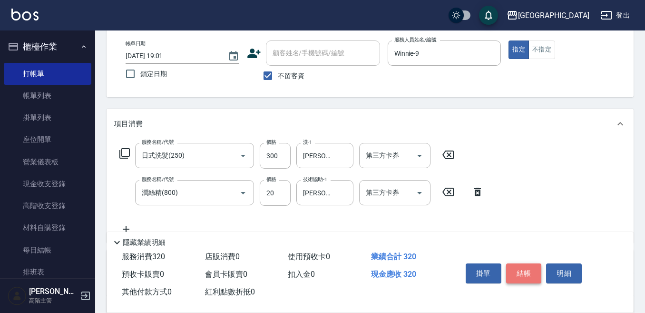
click at [517, 267] on button "結帳" at bounding box center [524, 273] width 36 height 20
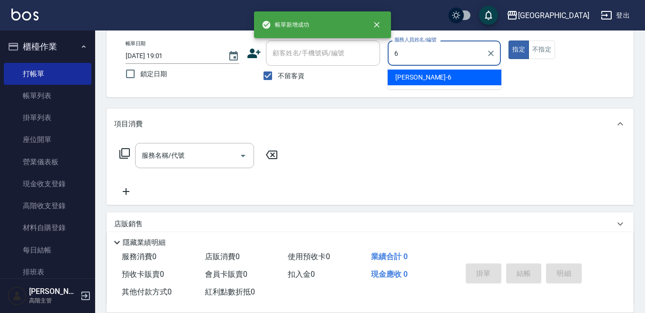
type input "Judy-6"
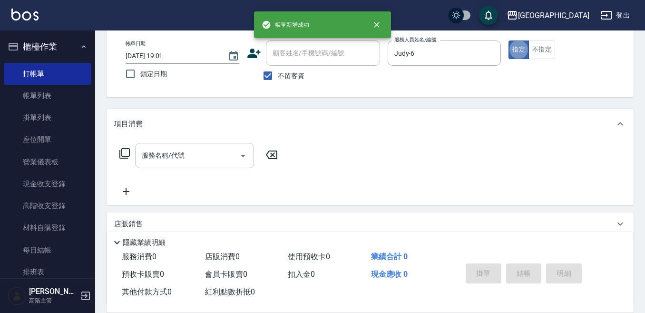
click at [169, 145] on div "服務名稱/代號" at bounding box center [194, 155] width 119 height 25
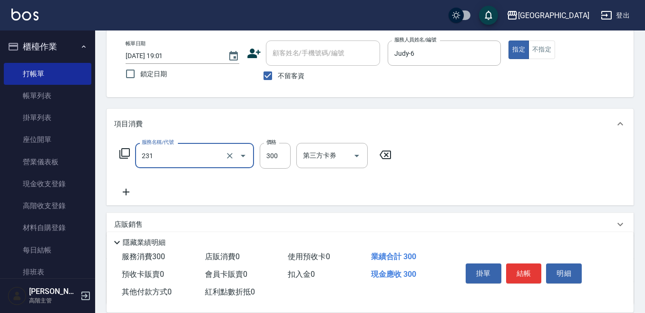
type input "洗髮(抵)300(231)"
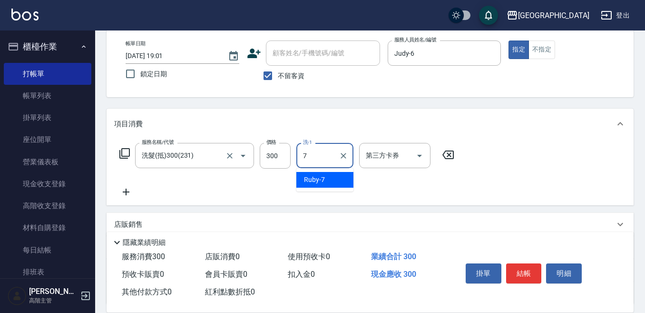
type input "Ruby-7"
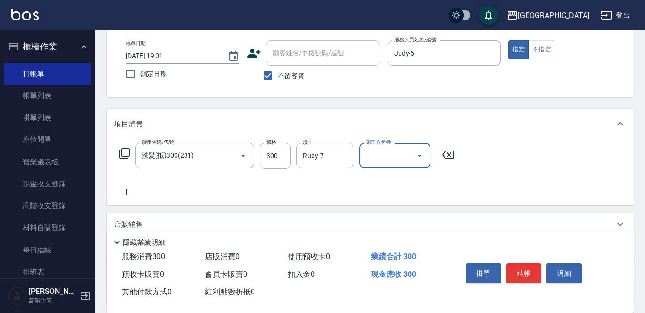
click at [370, 158] on input "第三方卡券" at bounding box center [388, 155] width 49 height 17
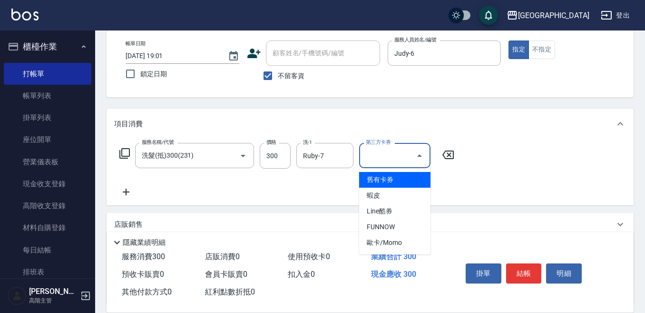
click at [377, 179] on span "舊有卡券" at bounding box center [394, 180] width 71 height 16
type input "舊有卡券"
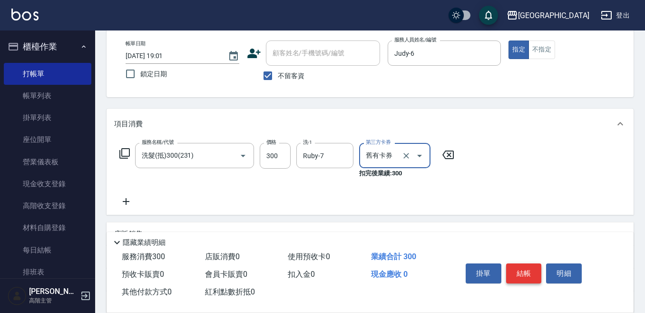
click at [523, 266] on button "結帳" at bounding box center [524, 273] width 36 height 20
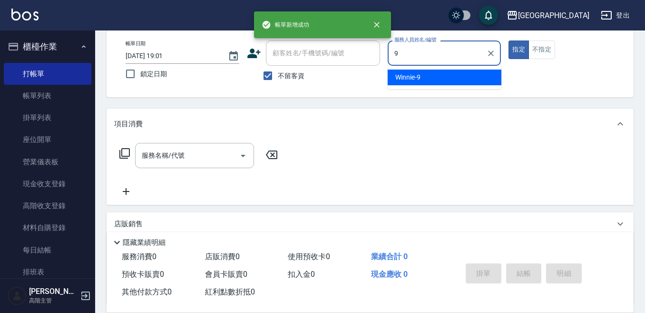
type input "Winnie-9"
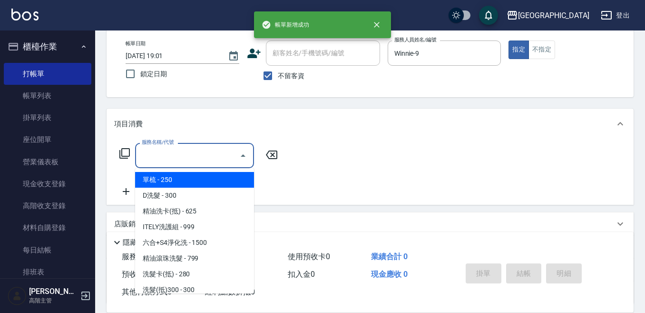
drag, startPoint x: 195, startPoint y: 151, endPoint x: 190, endPoint y: 147, distance: 6.4
click at [193, 149] on input "服務名稱/代號" at bounding box center [187, 155] width 96 height 17
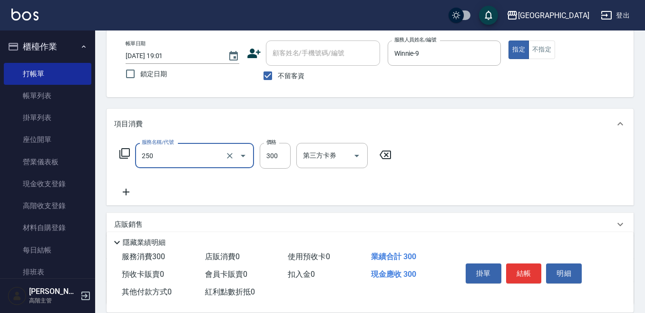
type input "日式洗髮(250)"
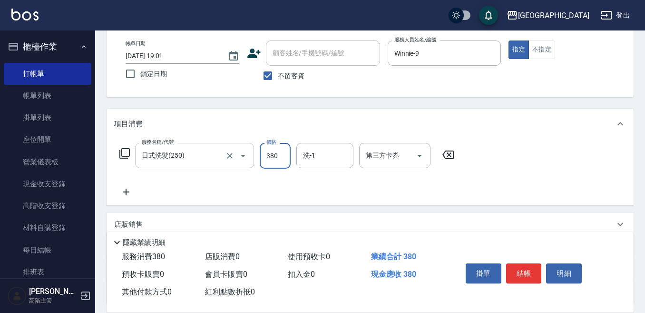
type input "380"
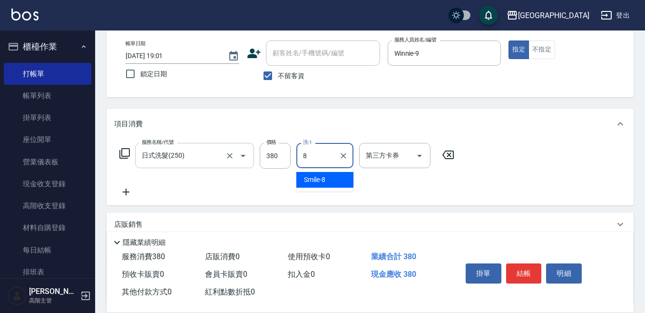
type input "Smile-8"
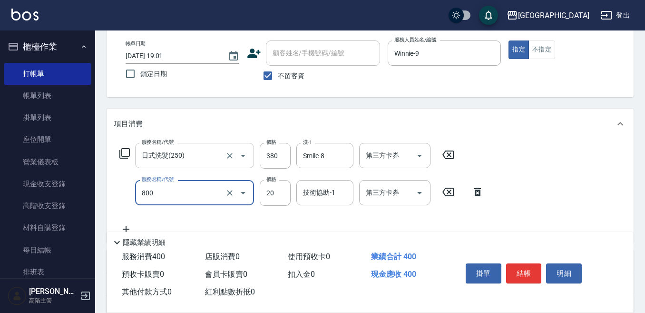
type input "潤絲精(800)"
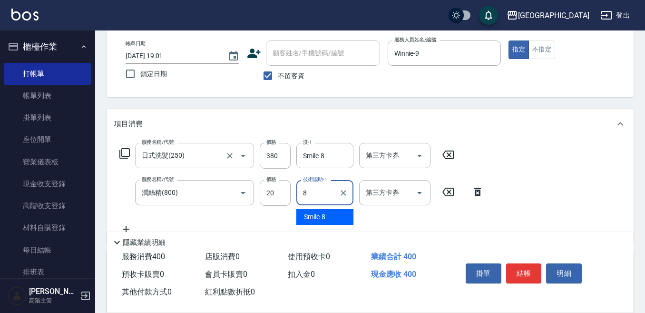
type input "Smile-8"
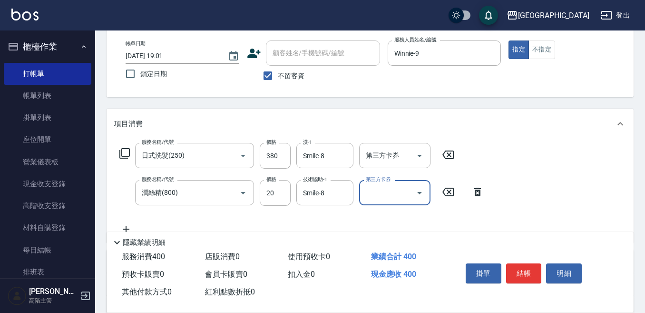
click at [522, 267] on button "結帳" at bounding box center [524, 273] width 36 height 20
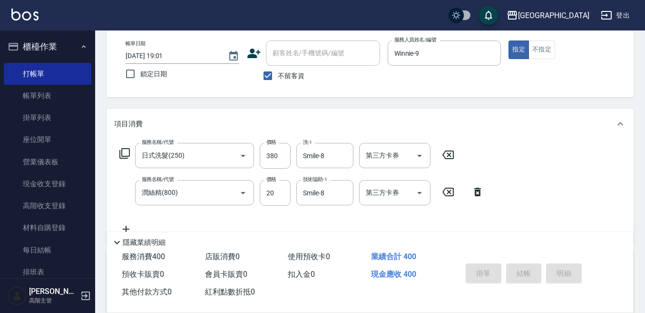
type input "[DATE] 19:02"
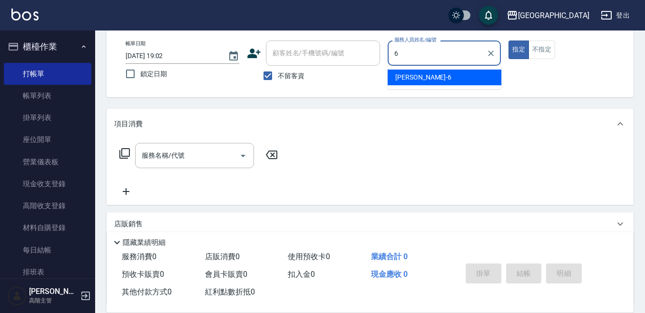
type input "Judy-6"
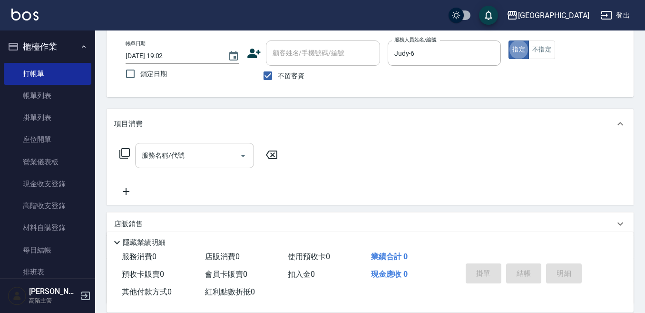
click at [181, 151] on input "服務名稱/代號" at bounding box center [187, 155] width 96 height 17
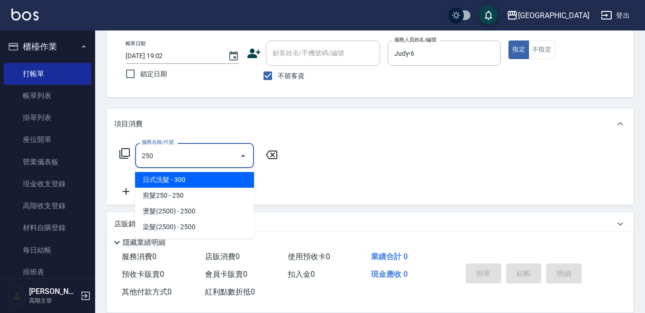
type input "日式洗髮(250)"
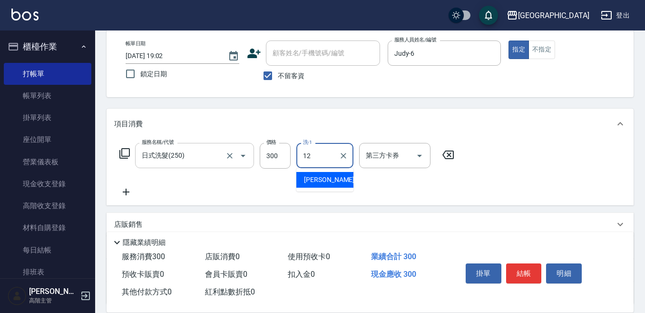
type input "[PERSON_NAME]-12"
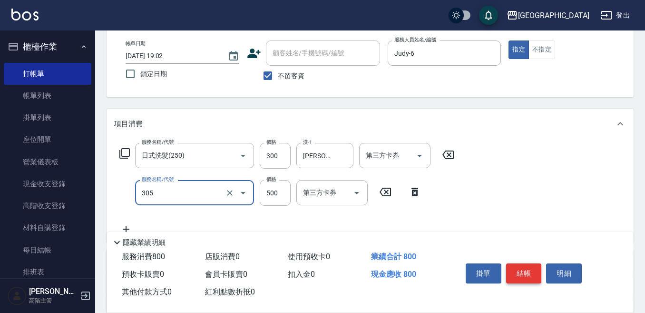
type input "剪髮500(305)"
click at [527, 272] on button "結帳" at bounding box center [524, 273] width 36 height 20
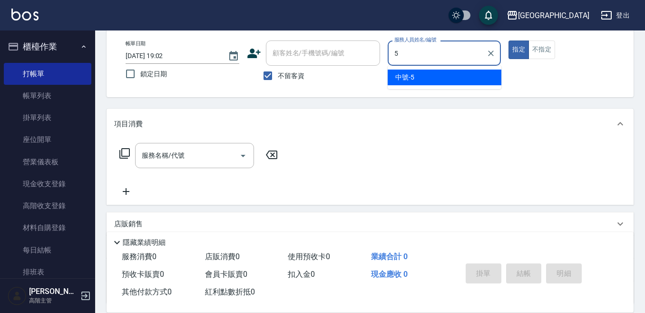
type input "中號-5"
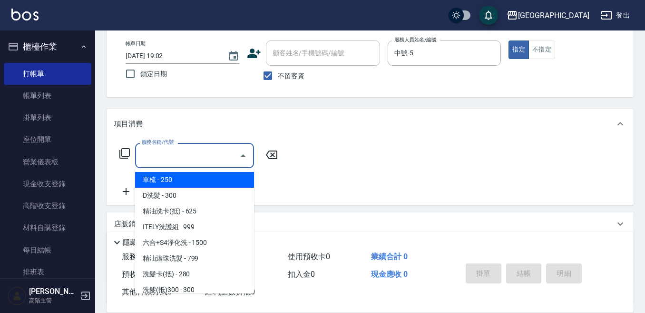
click at [194, 154] on input "服務名稱/代號" at bounding box center [187, 155] width 96 height 17
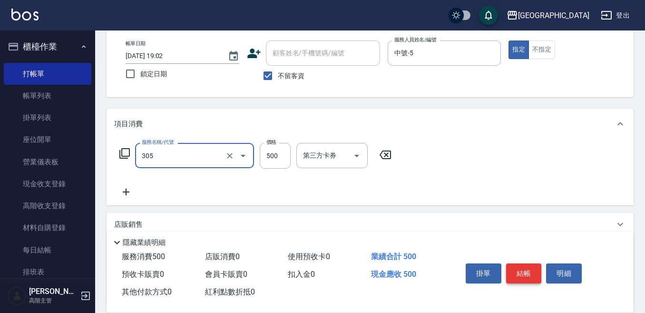
type input "剪髮500(305)"
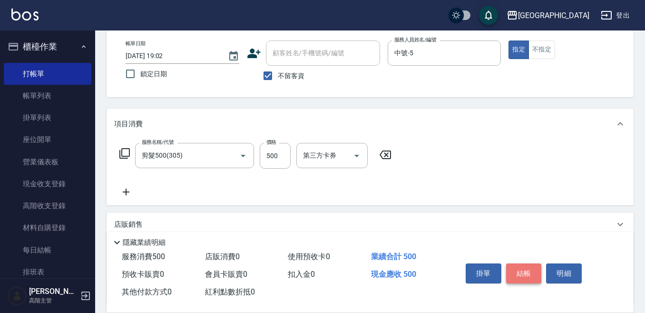
click at [523, 268] on button "結帳" at bounding box center [524, 273] width 36 height 20
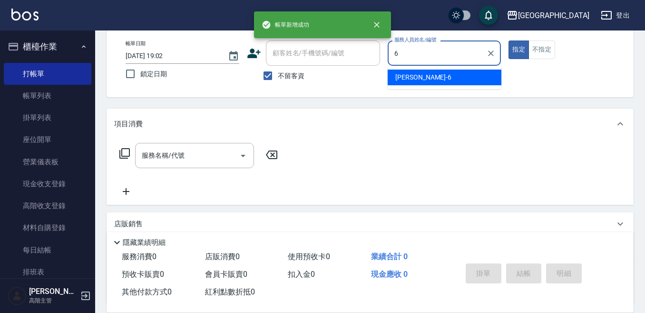
type input "Judy-6"
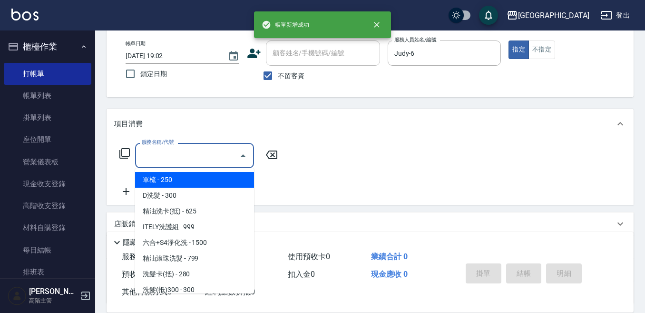
click at [196, 151] on input "服務名稱/代號" at bounding box center [187, 155] width 96 height 17
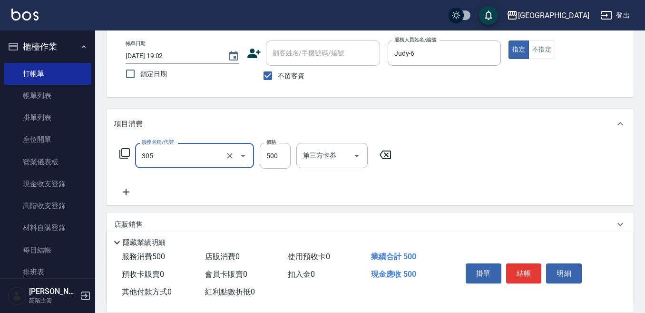
type input "剪髮500(305)"
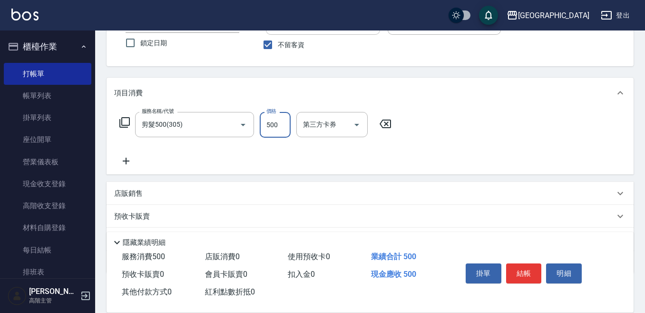
scroll to position [95, 0]
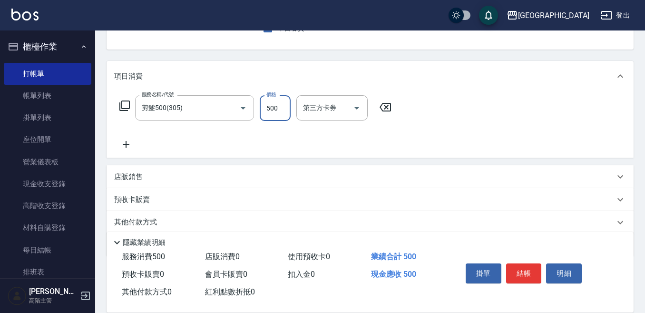
click at [124, 139] on icon at bounding box center [126, 143] width 24 height 11
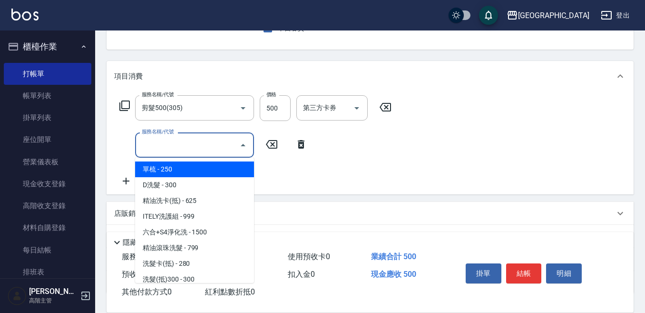
click at [148, 143] on input "服務名稱/代號" at bounding box center [187, 145] width 96 height 17
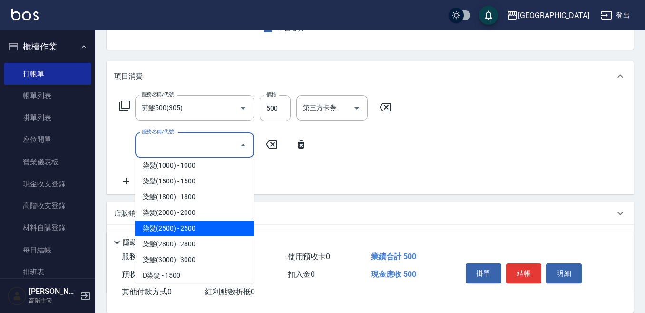
scroll to position [476, 0]
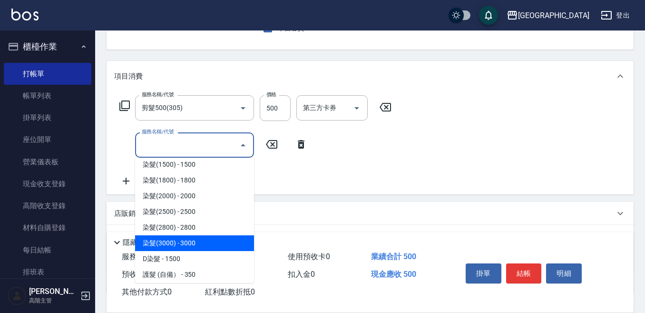
click at [195, 241] on span "染髮(3000) - 3000" at bounding box center [194, 243] width 119 height 16
type input "染髮(3000)(507)"
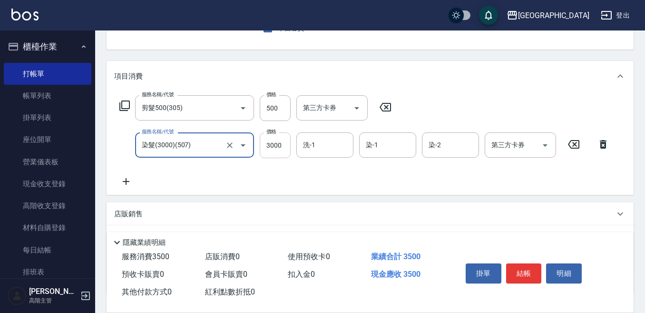
click at [273, 144] on input "3000" at bounding box center [275, 145] width 31 height 26
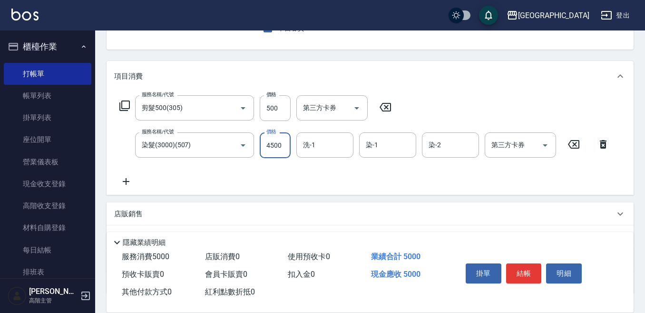
type input "4500"
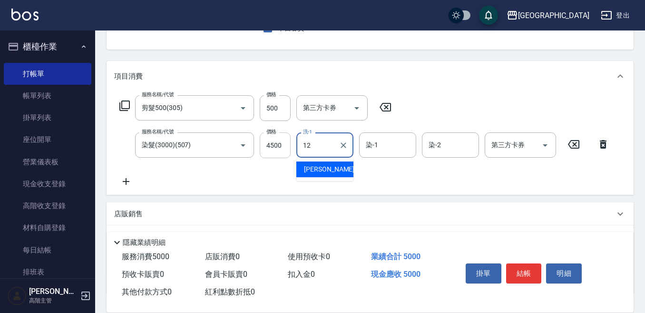
type input "[PERSON_NAME]-12"
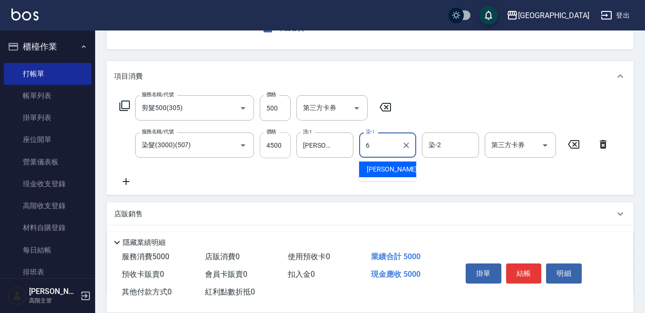
type input "Judy-6"
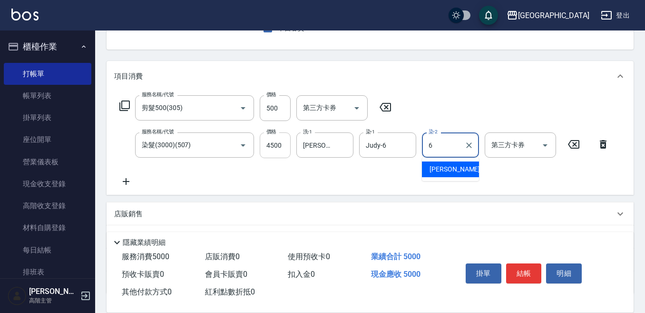
type input "Judy-6"
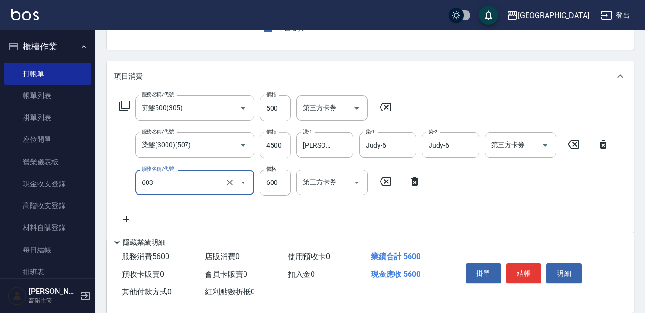
type input "DP水導素(603)"
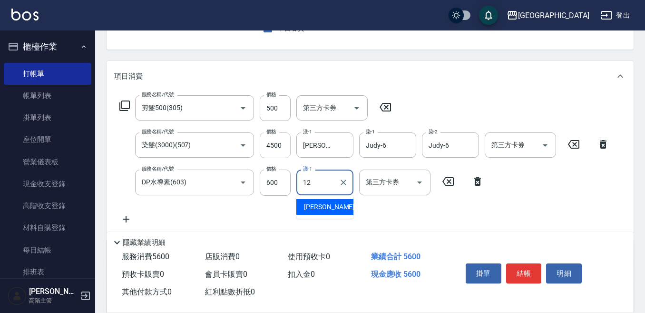
type input "[PERSON_NAME]-12"
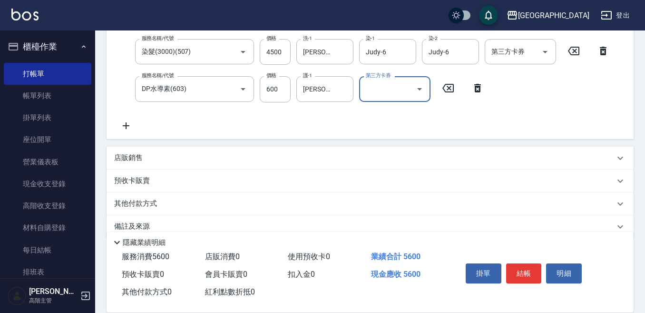
scroll to position [205, 0]
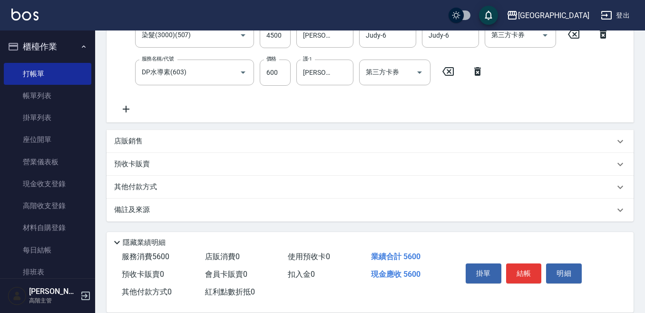
click at [138, 188] on p "其他付款方式" at bounding box center [138, 187] width 48 height 10
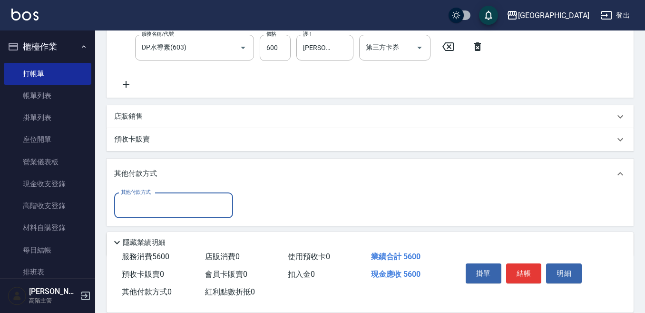
scroll to position [253, 0]
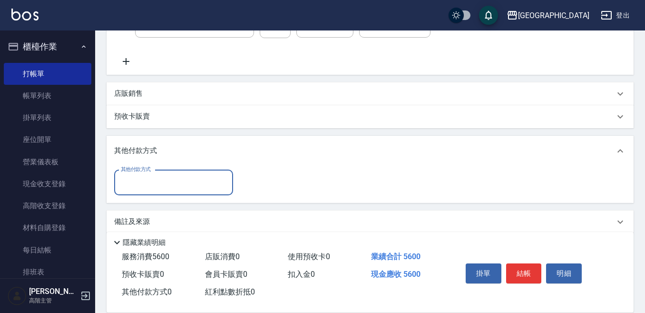
click at [130, 184] on input "其他付款方式" at bounding box center [174, 182] width 110 height 17
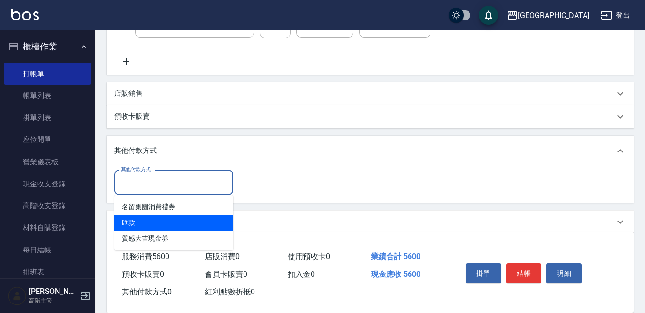
drag, startPoint x: 137, startPoint y: 219, endPoint x: 157, endPoint y: 209, distance: 21.9
click at [140, 218] on span "匯款" at bounding box center [173, 223] width 119 height 16
type input "匯款"
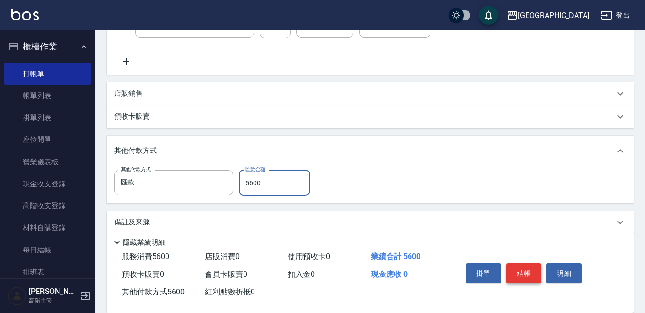
type input "5600"
drag, startPoint x: 518, startPoint y: 264, endPoint x: 514, endPoint y: 261, distance: 5.4
click at [518, 264] on button "結帳" at bounding box center [524, 273] width 36 height 20
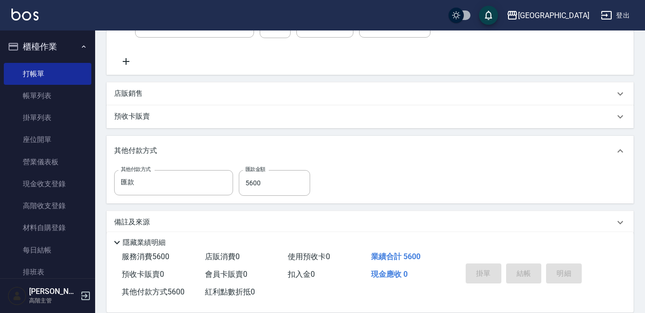
type input "[DATE] 19:03"
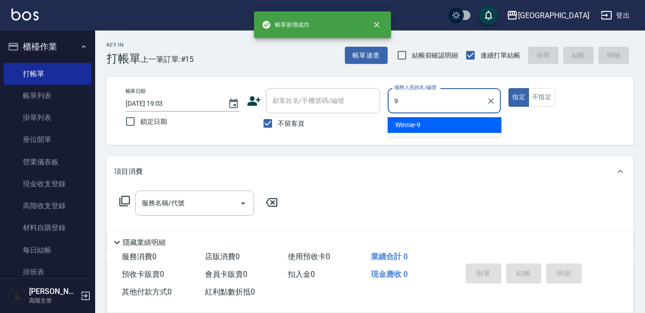
type input "Winnie-9"
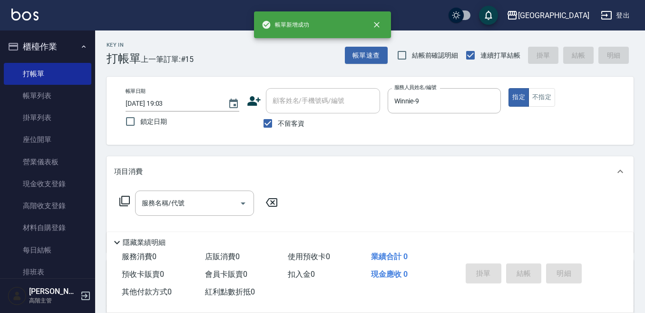
drag, startPoint x: 535, startPoint y: 99, endPoint x: 414, endPoint y: 137, distance: 126.6
click at [531, 99] on button "不指定" at bounding box center [542, 97] width 27 height 19
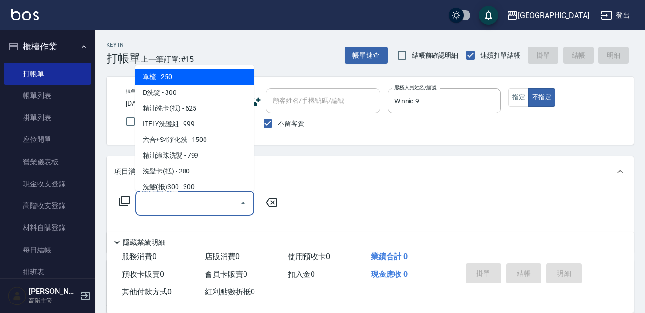
click at [153, 202] on div "服務名稱/代號 服務名稱/代號" at bounding box center [194, 202] width 119 height 25
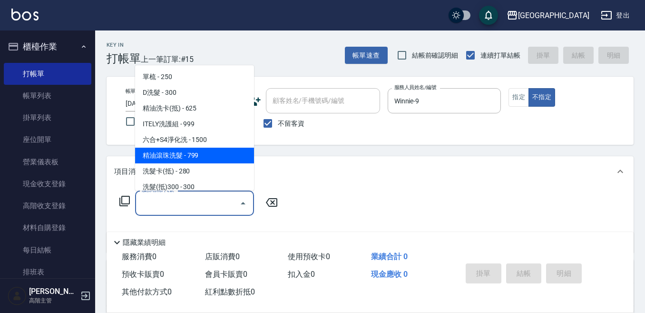
click at [192, 151] on span "精油滾珠洗髮 - 799" at bounding box center [194, 156] width 119 height 16
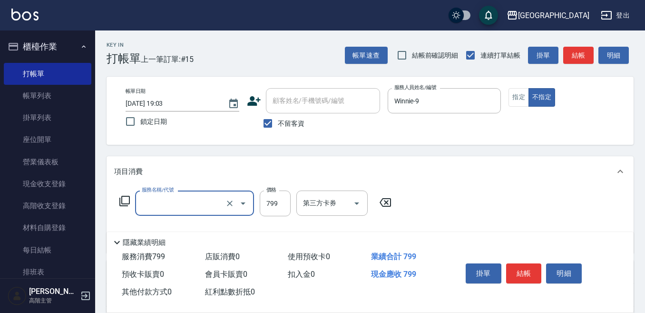
type input "精油滾珠洗髮(220)"
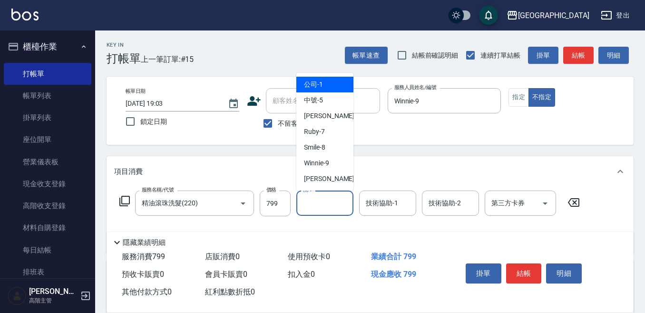
click at [310, 205] on input "洗-1" at bounding box center [325, 203] width 49 height 17
type input "Winnie-9"
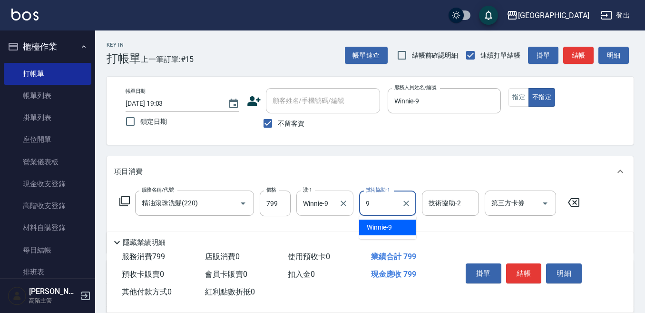
type input "Winnie-9"
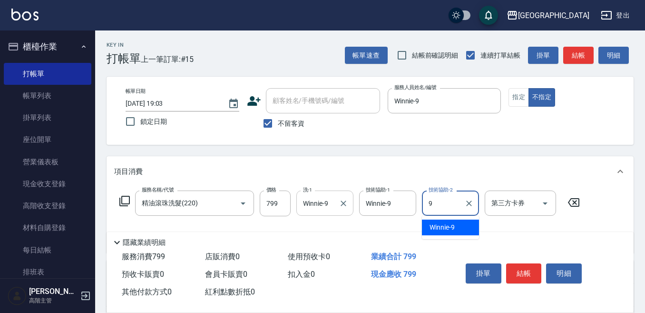
type input "Winnie-9"
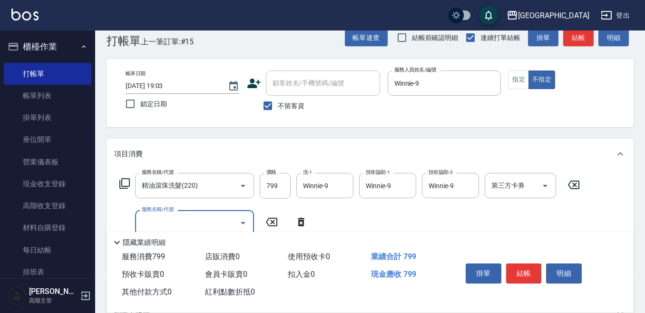
scroll to position [48, 0]
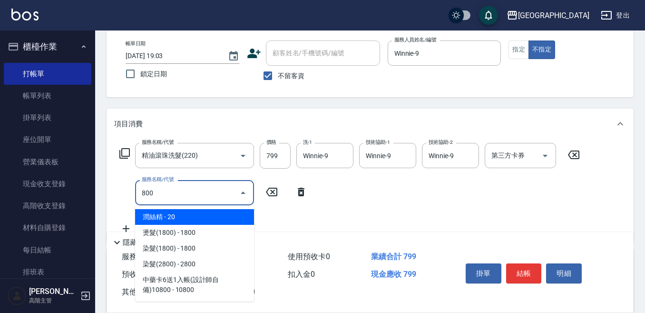
type input "潤絲精(800)"
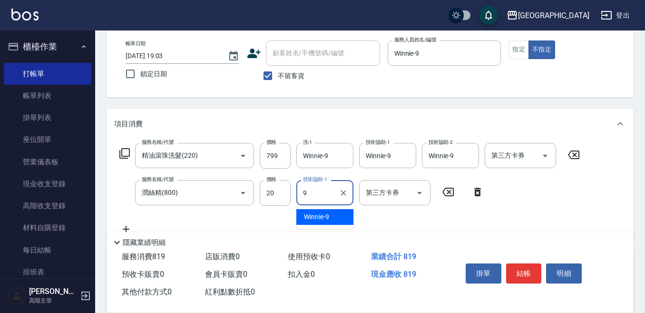
type input "Winnie-9"
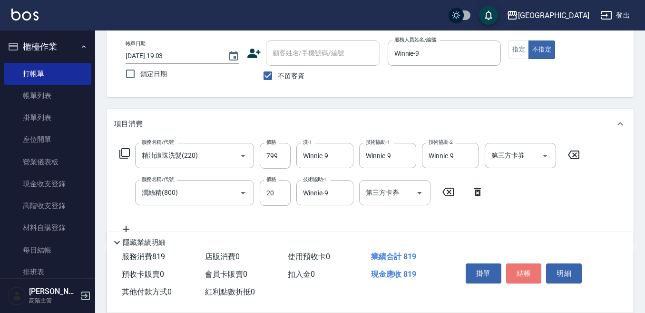
drag, startPoint x: 523, startPoint y: 268, endPoint x: 516, endPoint y: 264, distance: 7.5
click at [522, 267] on button "結帳" at bounding box center [524, 273] width 36 height 20
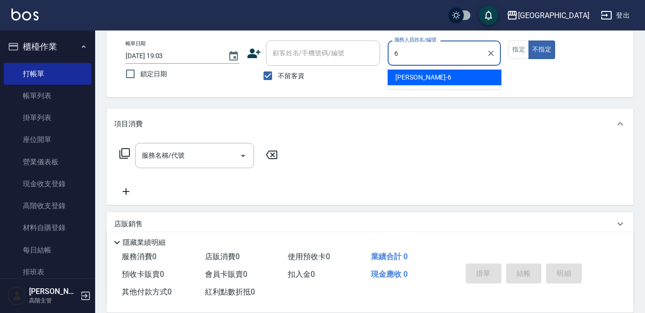
type input "Judy-6"
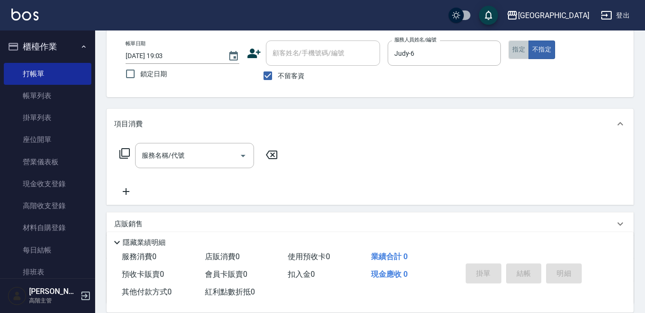
click at [514, 49] on button "指定" at bounding box center [519, 49] width 20 height 19
click at [167, 151] on div "服務名稱/代號 服務名稱/代號" at bounding box center [194, 155] width 119 height 25
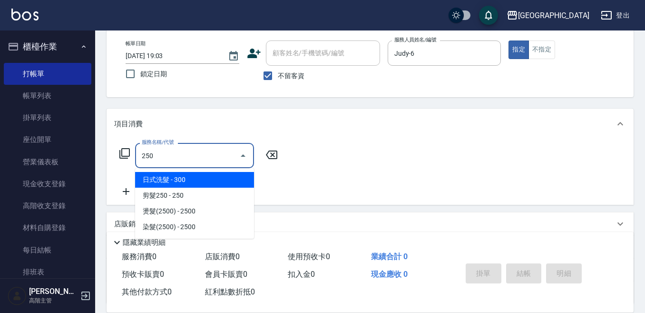
type input "日式洗髮(250)"
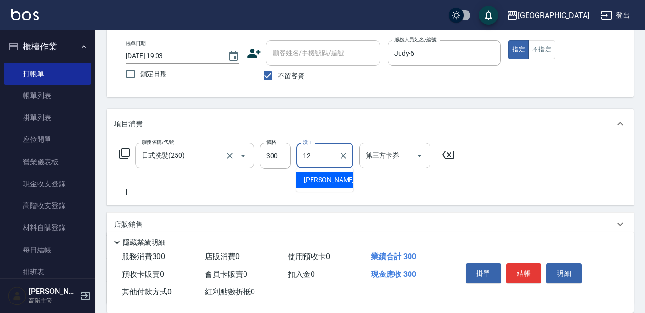
type input "[PERSON_NAME]-12"
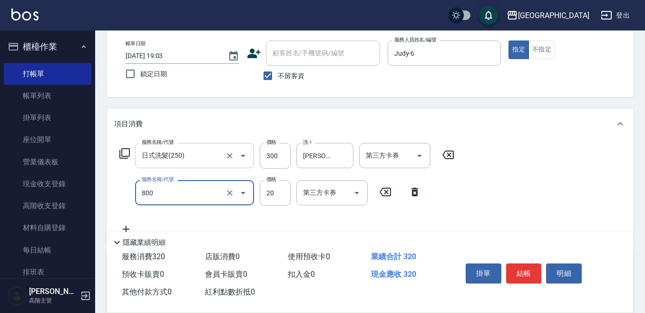
type input "潤絲精(800)"
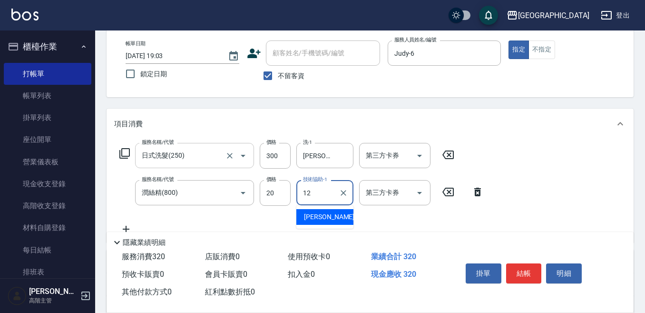
type input "[PERSON_NAME]-12"
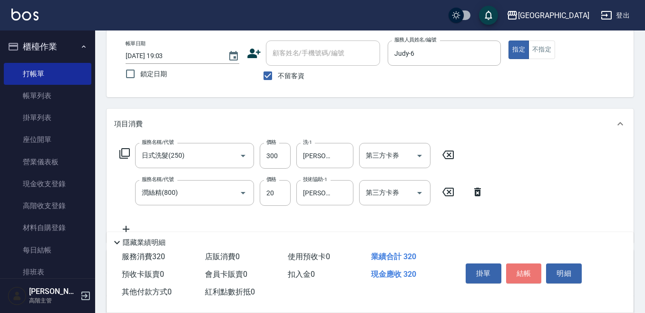
drag, startPoint x: 518, startPoint y: 267, endPoint x: 508, endPoint y: 259, distance: 13.5
click at [516, 265] on button "結帳" at bounding box center [524, 273] width 36 height 20
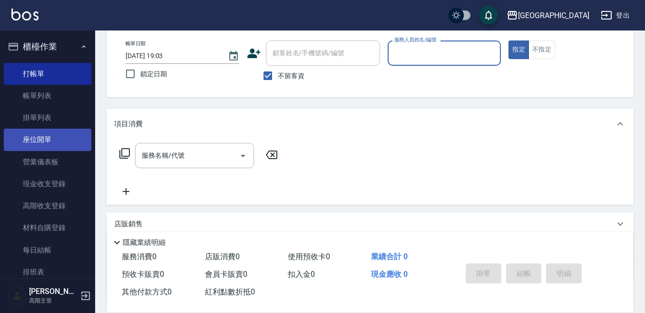
click at [509, 40] on button "指定" at bounding box center [519, 49] width 20 height 19
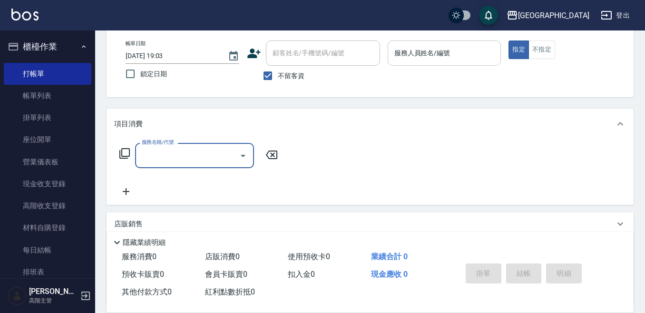
click at [411, 48] on div "服務人員姓名/編號 服務人員姓名/編號" at bounding box center [445, 52] width 114 height 25
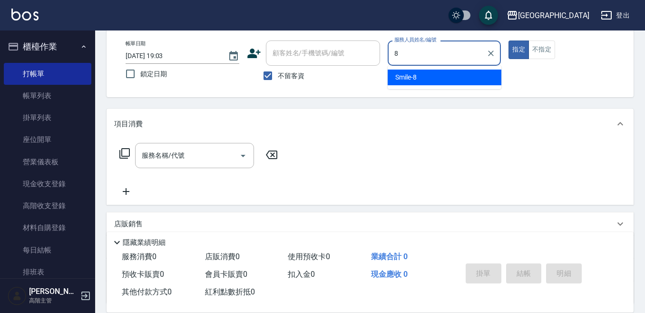
type input "Smile-8"
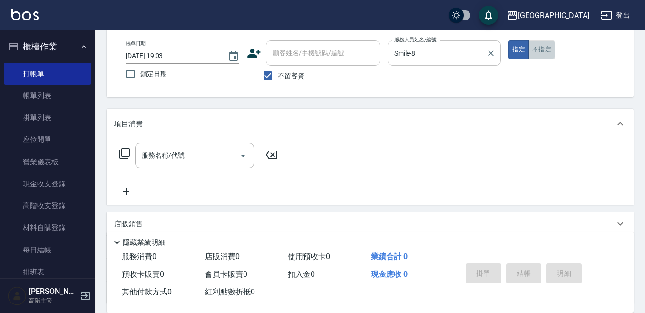
drag, startPoint x: 542, startPoint y: 48, endPoint x: 487, endPoint y: 66, distance: 57.2
click at [541, 47] on button "不指定" at bounding box center [542, 49] width 27 height 19
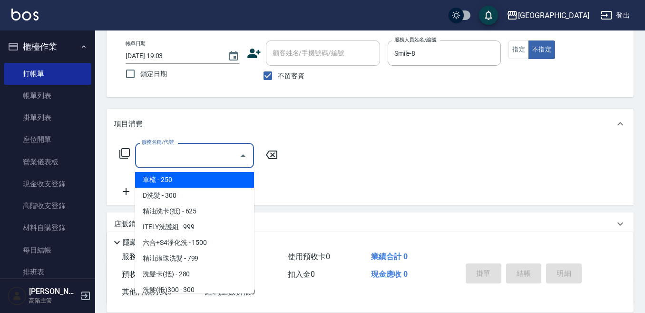
click at [210, 154] on input "服務名稱/代號" at bounding box center [187, 155] width 96 height 17
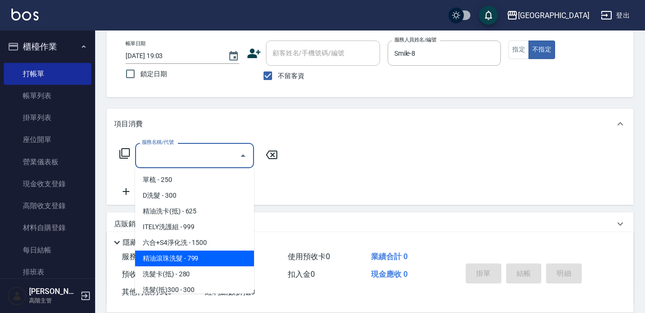
click at [199, 255] on span "精油滾珠洗髮 - 799" at bounding box center [194, 258] width 119 height 16
type input "精油滾珠洗髮(220)"
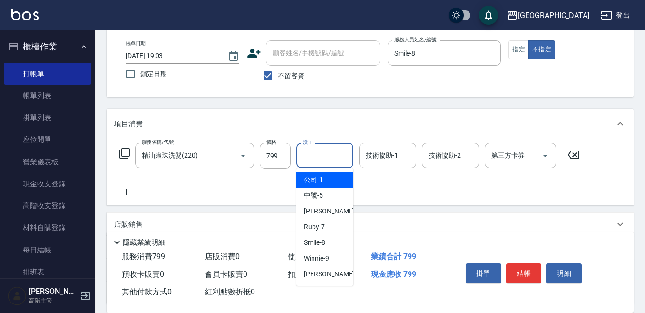
click at [317, 157] on input "洗-1" at bounding box center [325, 155] width 49 height 17
type input "Smile-8"
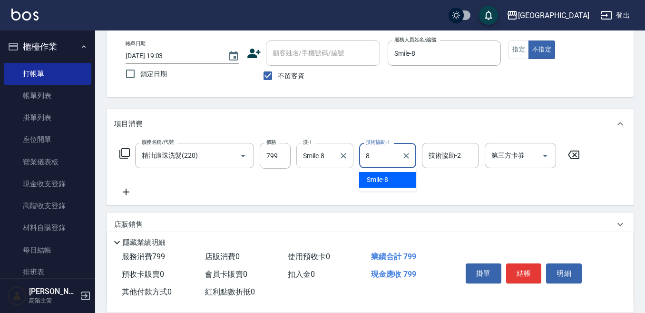
type input "Smile-8"
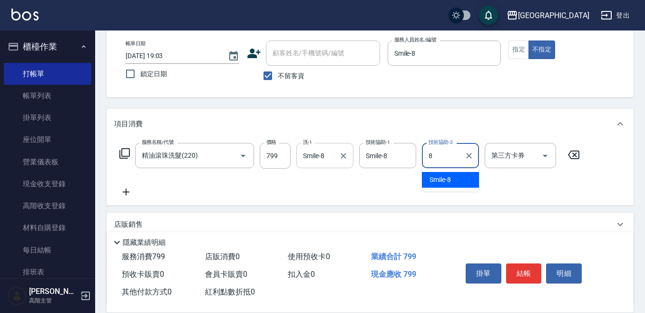
type input "Smile-8"
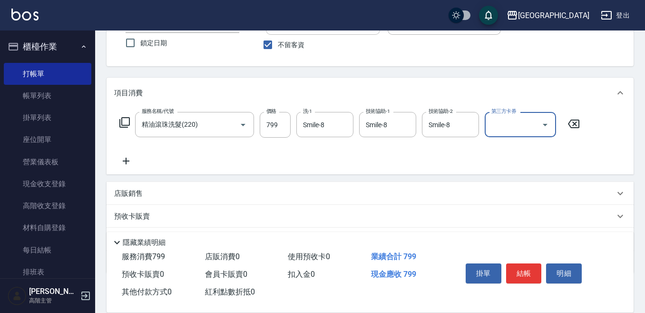
scroll to position [95, 0]
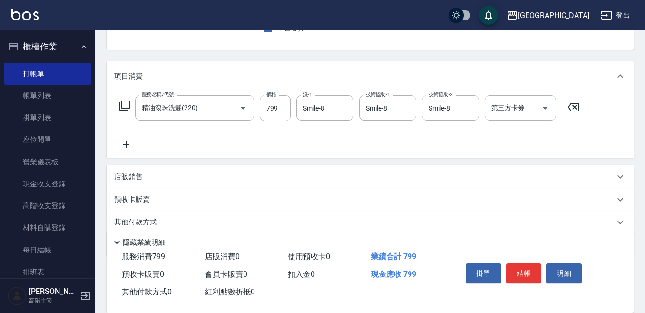
drag, startPoint x: 122, startPoint y: 143, endPoint x: 131, endPoint y: 142, distance: 9.5
click at [131, 142] on icon at bounding box center [126, 143] width 24 height 11
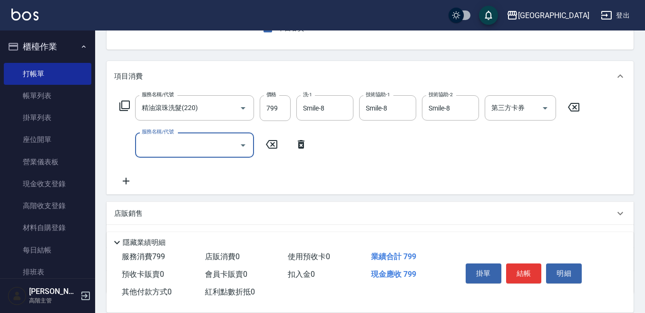
click at [141, 145] on input "服務名稱/代號" at bounding box center [187, 145] width 96 height 17
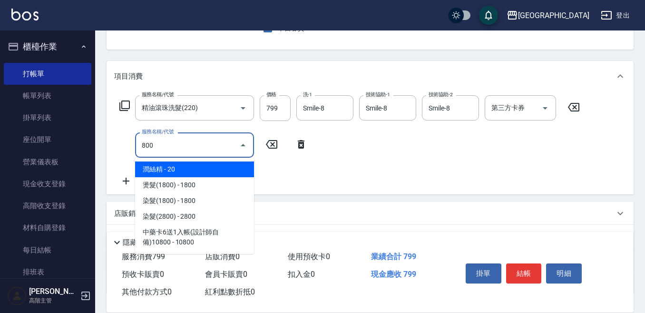
type input "潤絲精(800)"
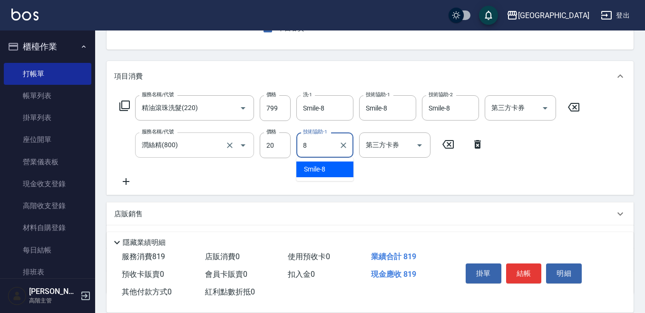
type input "Smile-8"
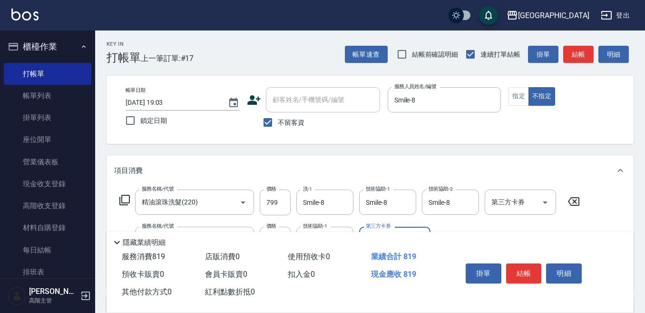
scroll to position [0, 0]
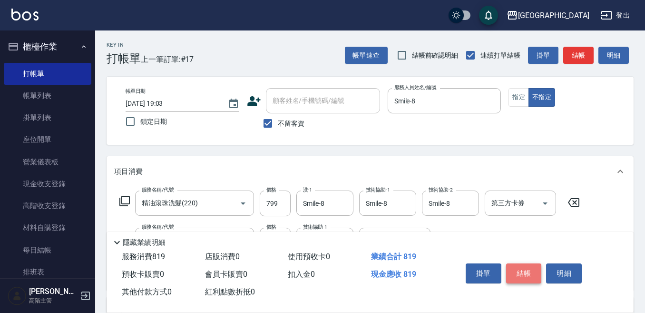
click at [520, 267] on button "結帳" at bounding box center [524, 273] width 36 height 20
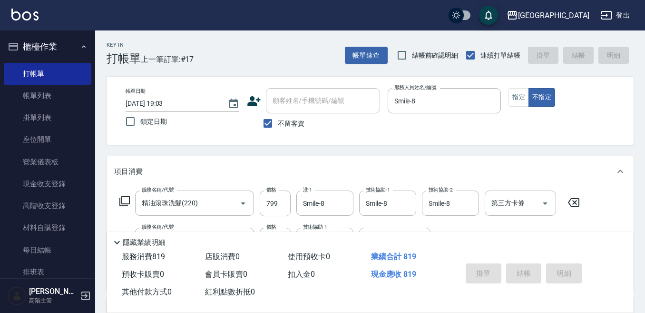
type input "[DATE] 19:17"
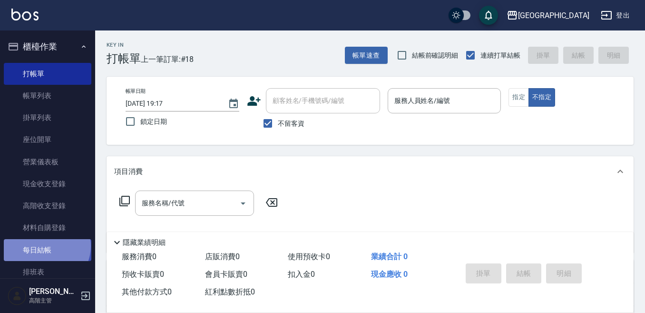
click at [46, 246] on link "每日結帳" at bounding box center [48, 250] width 88 height 22
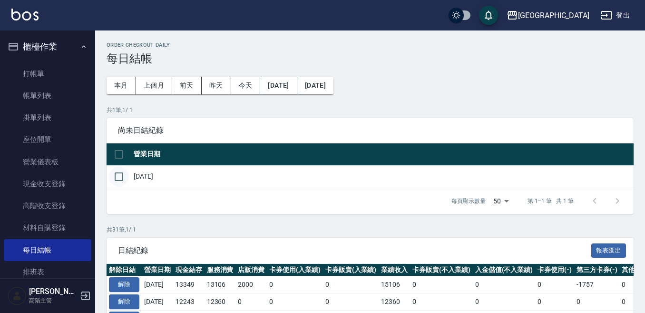
click at [121, 177] on input "checkbox" at bounding box center [119, 177] width 20 height 20
checkbox input "true"
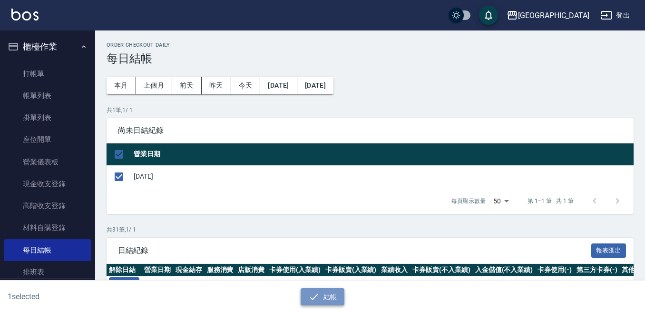
click at [315, 297] on icon "button" at bounding box center [313, 296] width 11 height 11
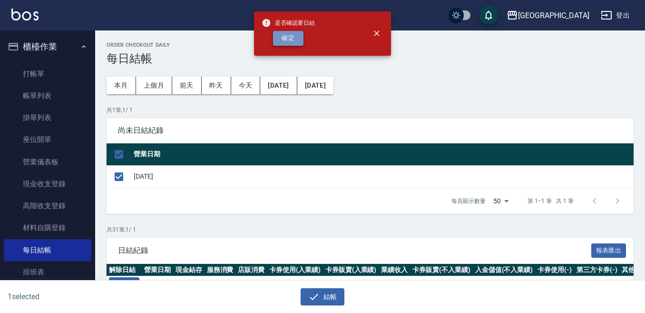
click at [292, 39] on button "確定" at bounding box center [288, 38] width 30 height 15
checkbox input "false"
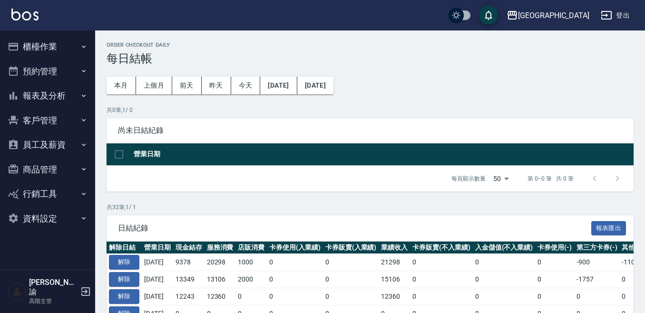
click at [59, 98] on button "報表及分析" at bounding box center [48, 95] width 88 height 25
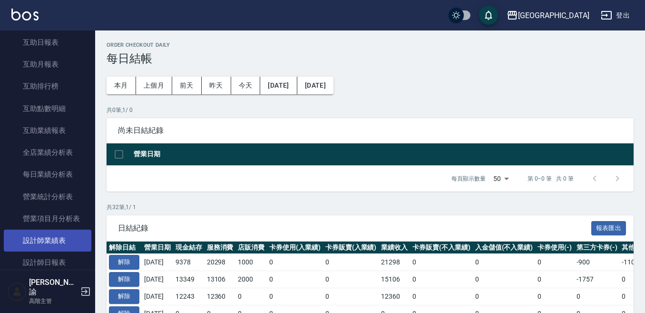
scroll to position [238, 0]
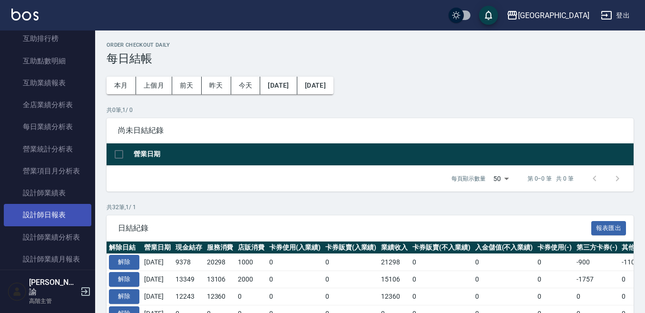
click at [68, 215] on link "設計師日報表" at bounding box center [48, 215] width 88 height 22
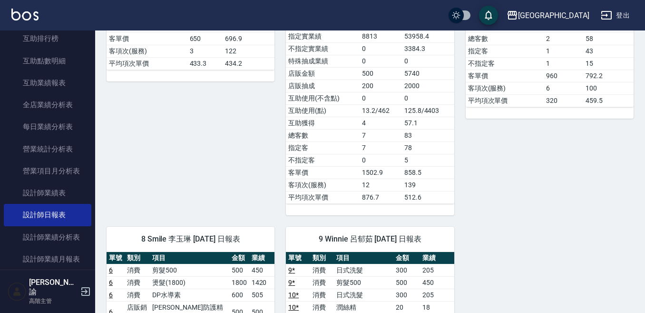
scroll to position [476, 0]
